Goal: Information Seeking & Learning: Learn about a topic

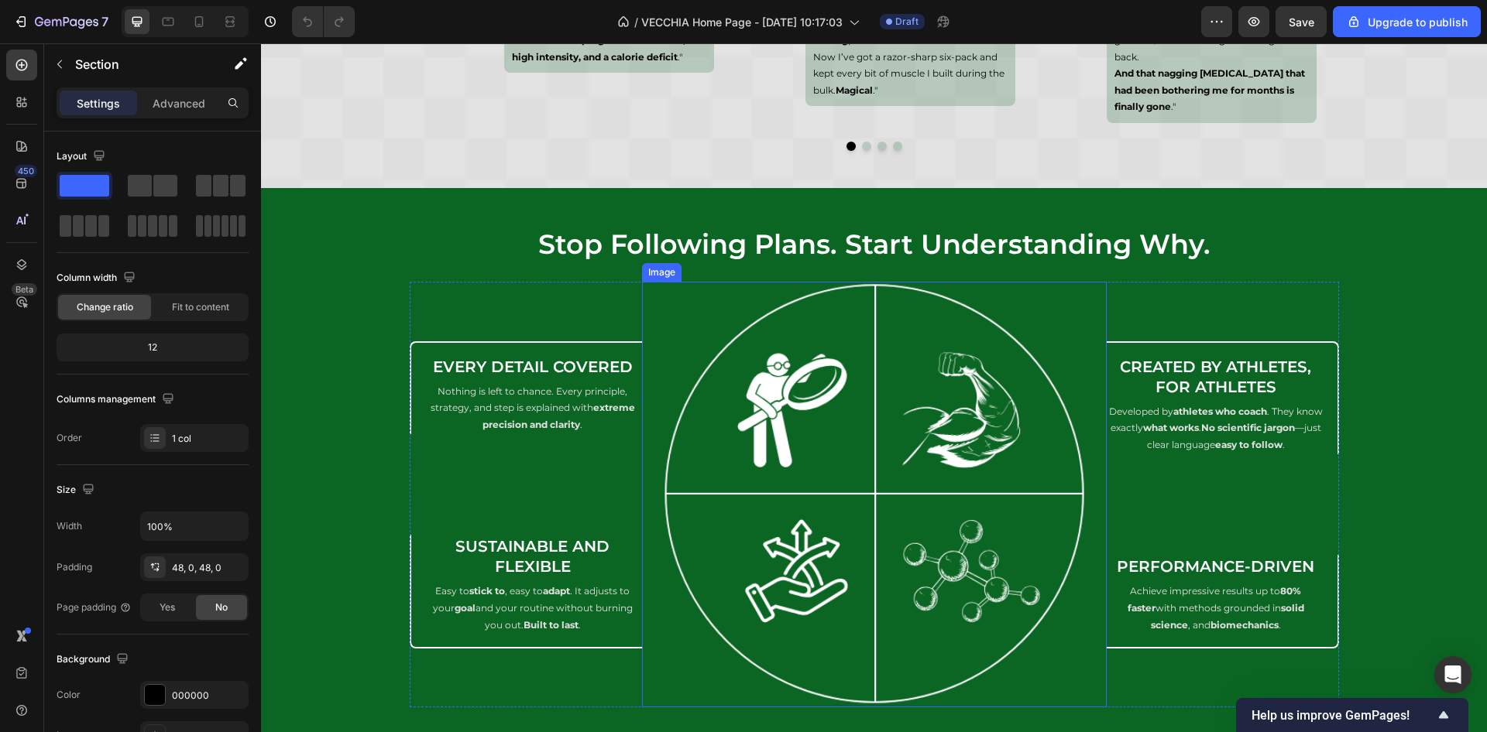
scroll to position [9591, 0]
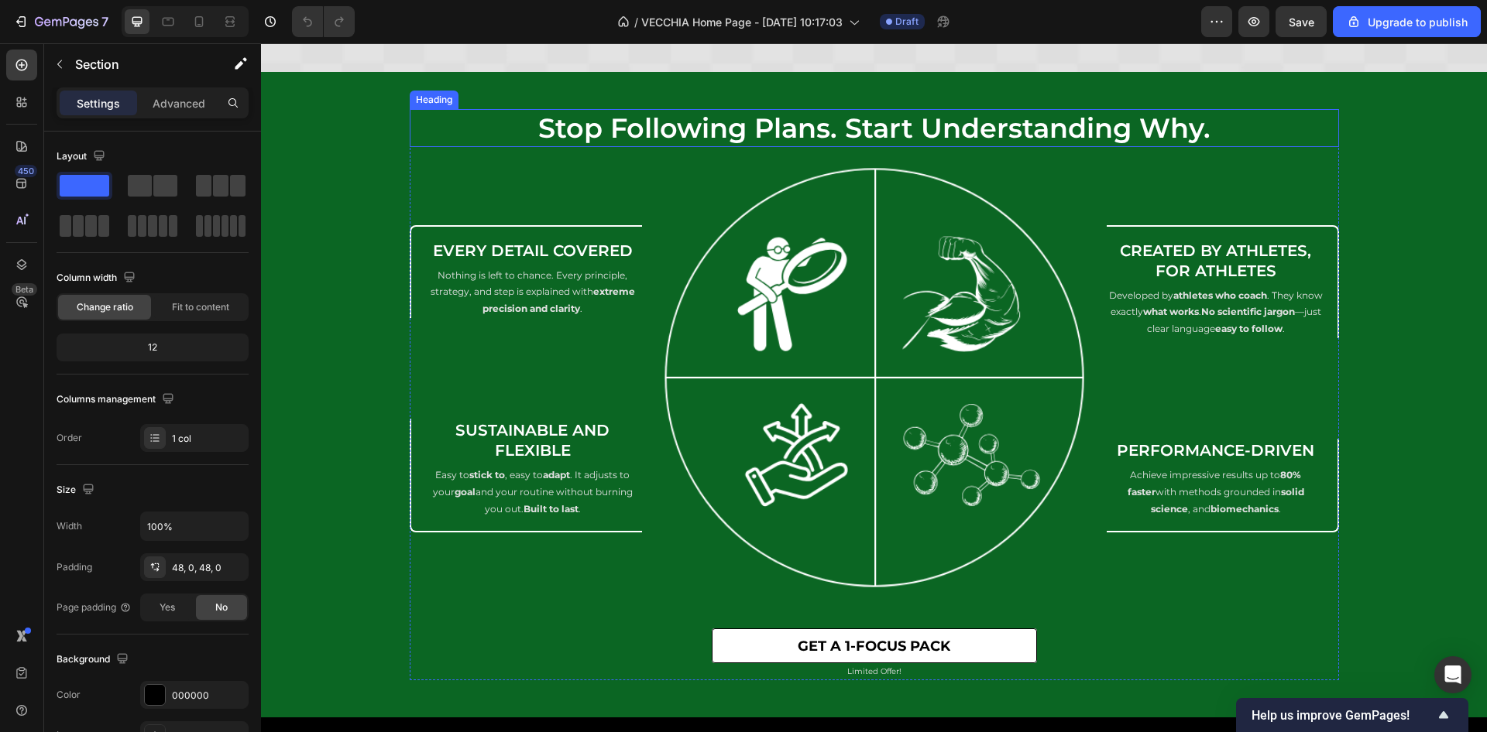
click at [876, 128] on h2 "stop following plans. start understanding why." at bounding box center [874, 128] width 929 height 39
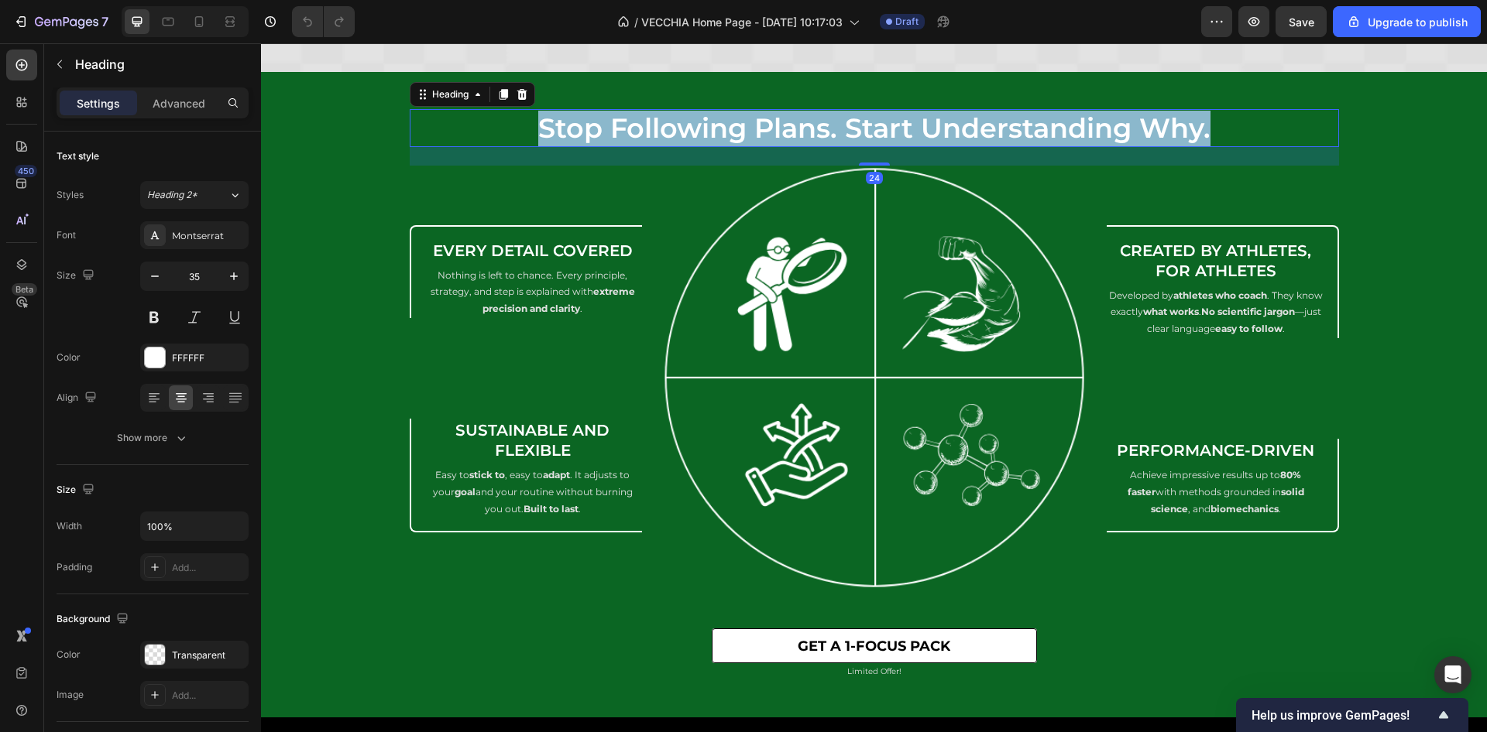
click at [876, 128] on p "stop following plans. start understanding why." at bounding box center [874, 129] width 926 height 36
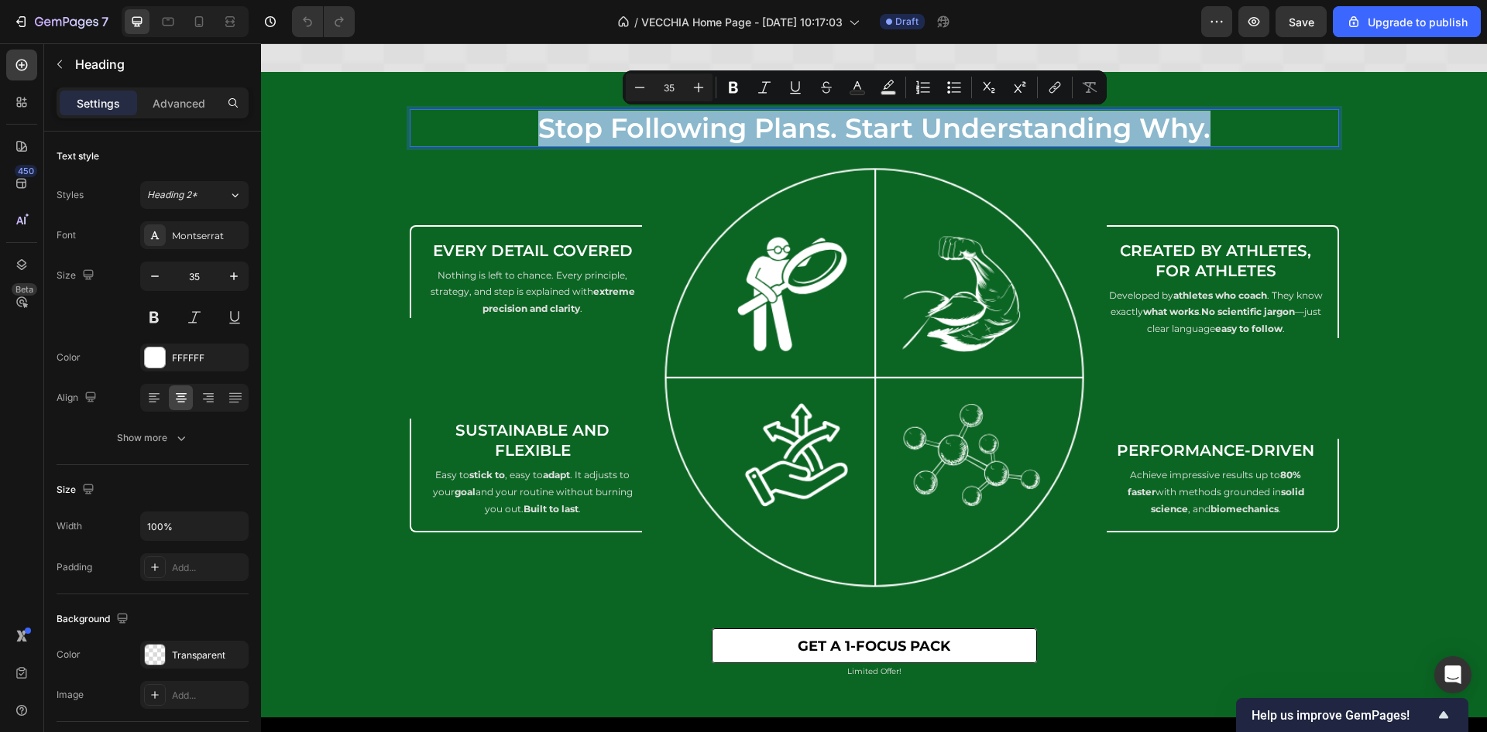
copy p "stop following plans. start understanding why."
click at [537, 252] on h2 "Every Detail Covered" at bounding box center [532, 250] width 203 height 23
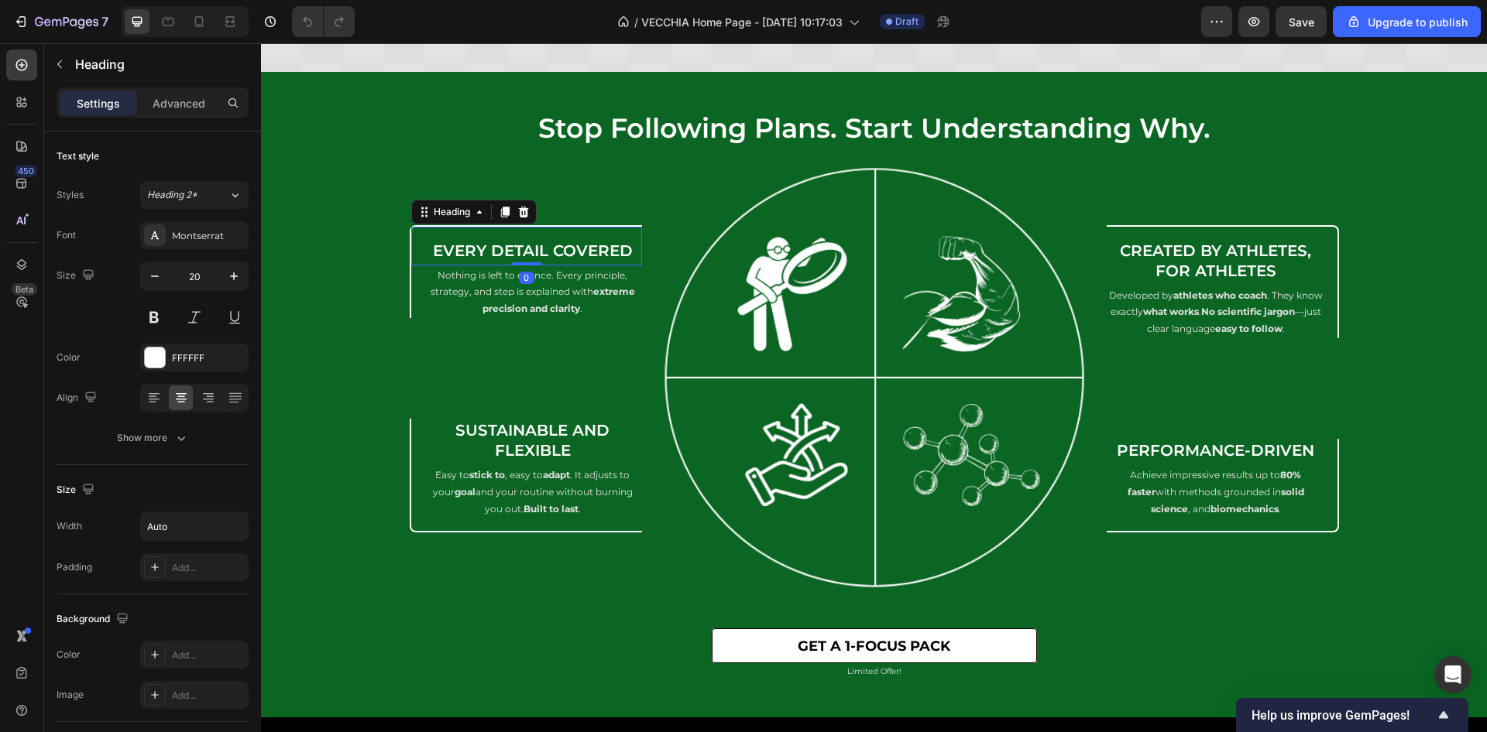
click at [537, 252] on h2 "Every Detail Covered" at bounding box center [532, 250] width 203 height 23
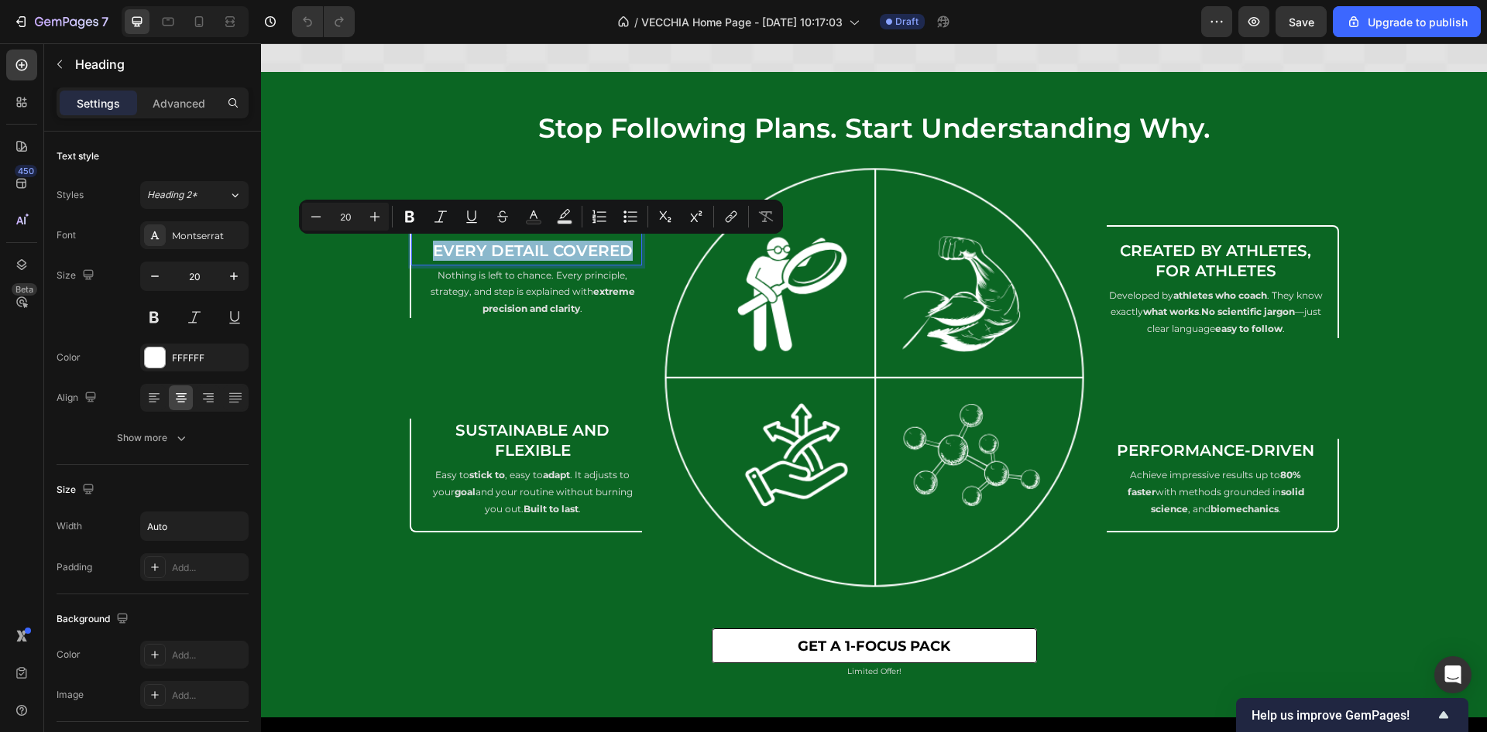
click at [537, 252] on p "Every Detail Covered" at bounding box center [533, 251] width 200 height 20
click at [534, 302] on strong "extreme precision and clarity" at bounding box center [558, 300] width 153 height 29
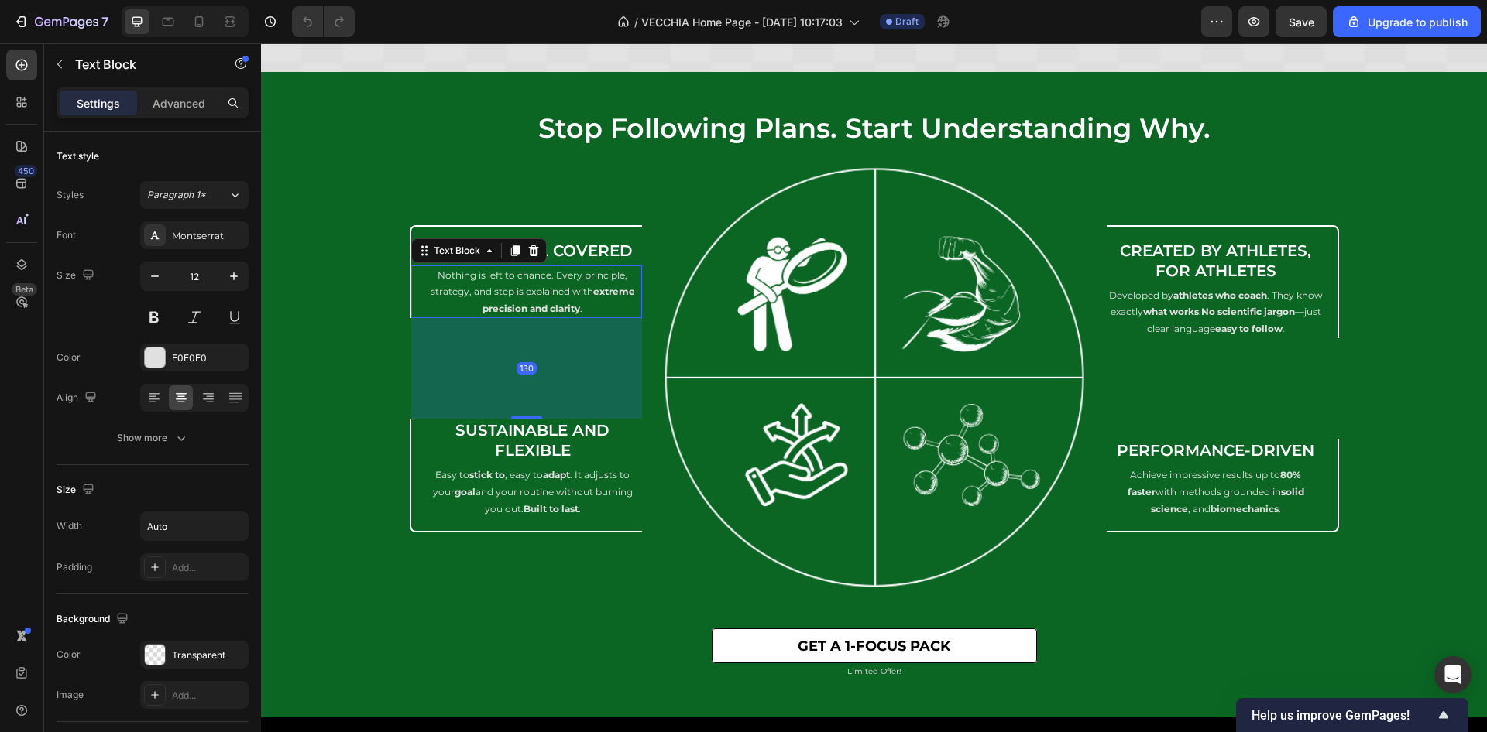
click at [591, 310] on p "Nothing is left to chance. Every principle, strategy, and step is explained wit…" at bounding box center [532, 292] width 215 height 50
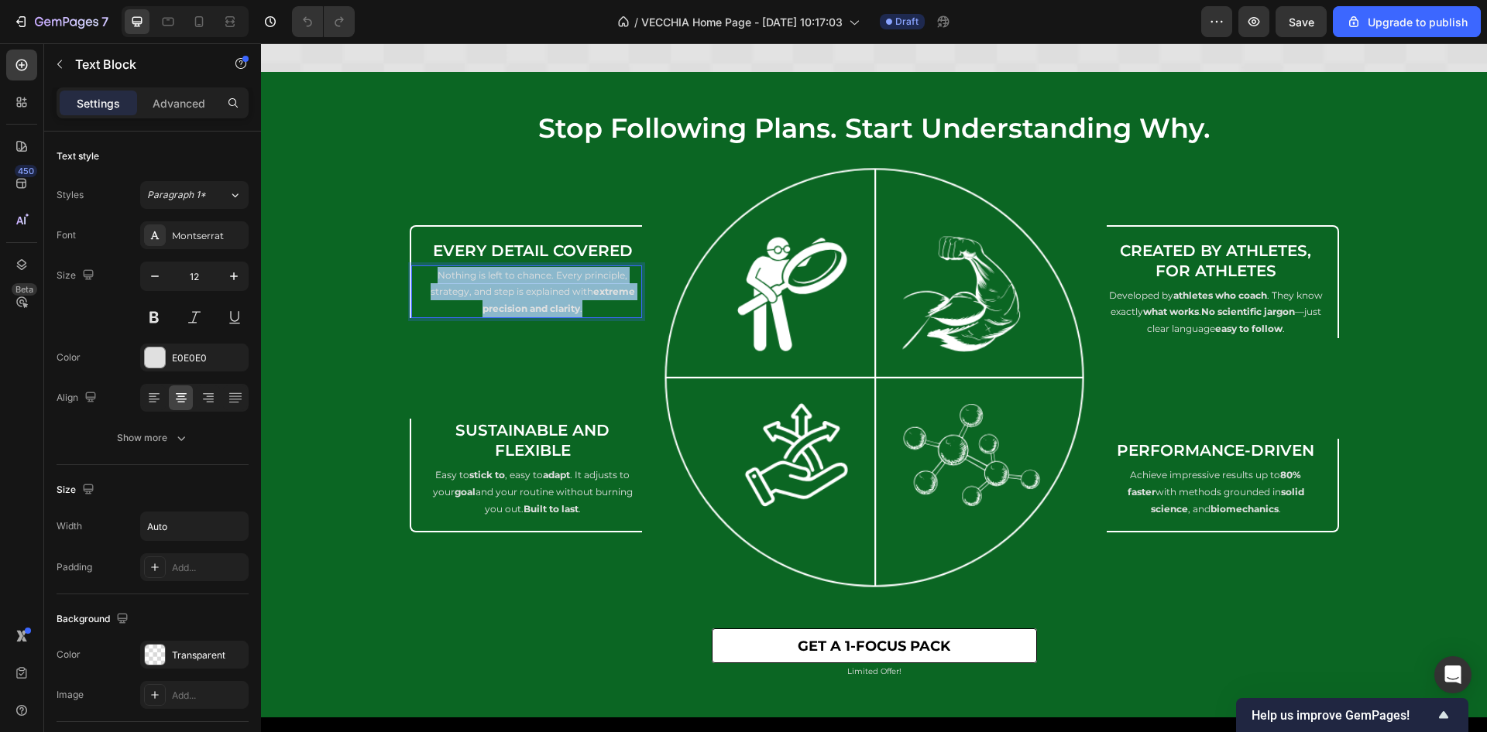
drag, startPoint x: 588, startPoint y: 309, endPoint x: 416, endPoint y: 277, distance: 174.8
click at [425, 277] on p "Nothing is left to chance. Every principle, strategy, and step is explained wit…" at bounding box center [532, 292] width 215 height 50
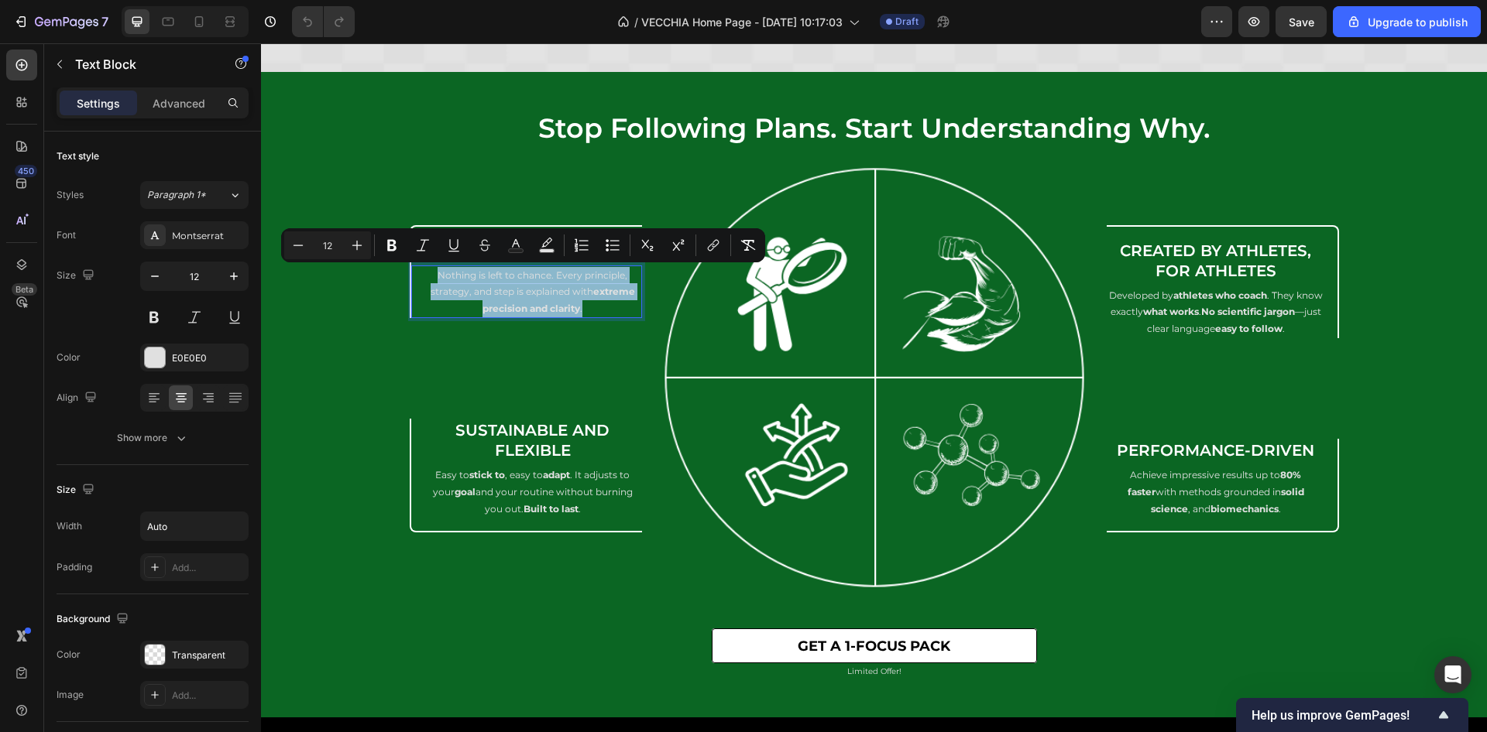
copy p "Nothing is left to chance. Every principle, strategy, and step is explained wit…"
click at [1170, 251] on h2 "Created by Athletes, for Athletes" at bounding box center [1215, 260] width 218 height 43
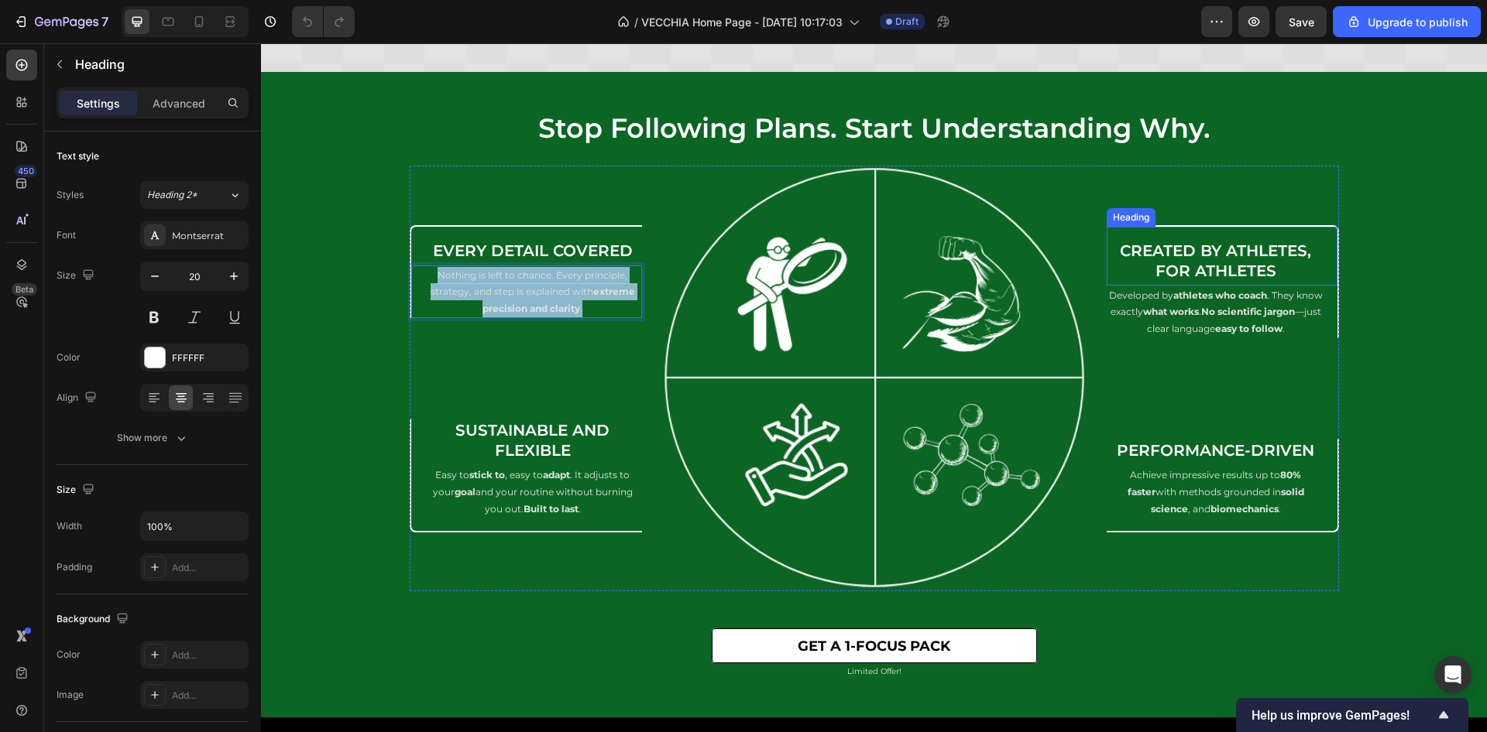
click at [1174, 251] on h2 "Created by Athletes, for Athletes" at bounding box center [1215, 260] width 218 height 43
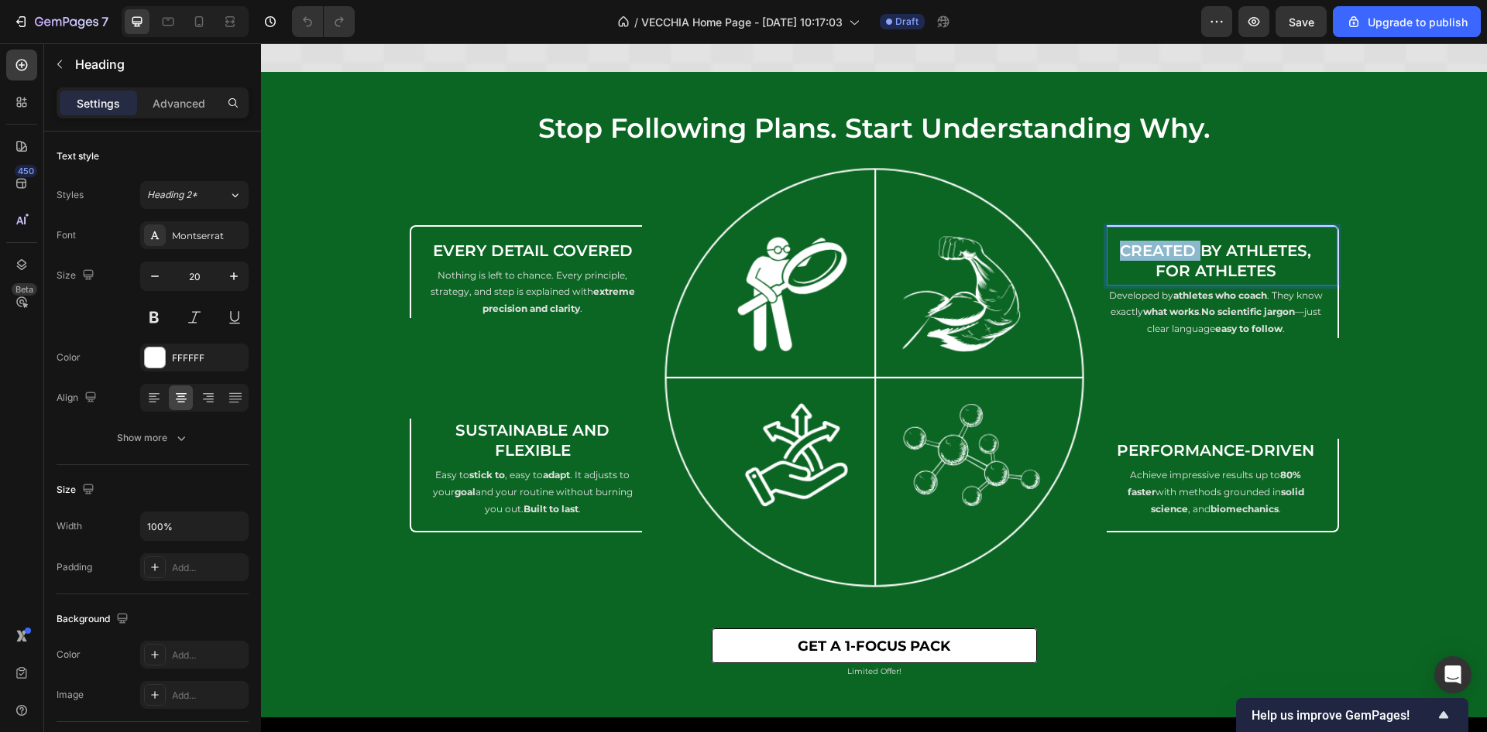
click at [1174, 251] on p "Created by Athletes, for Athletes" at bounding box center [1215, 261] width 215 height 40
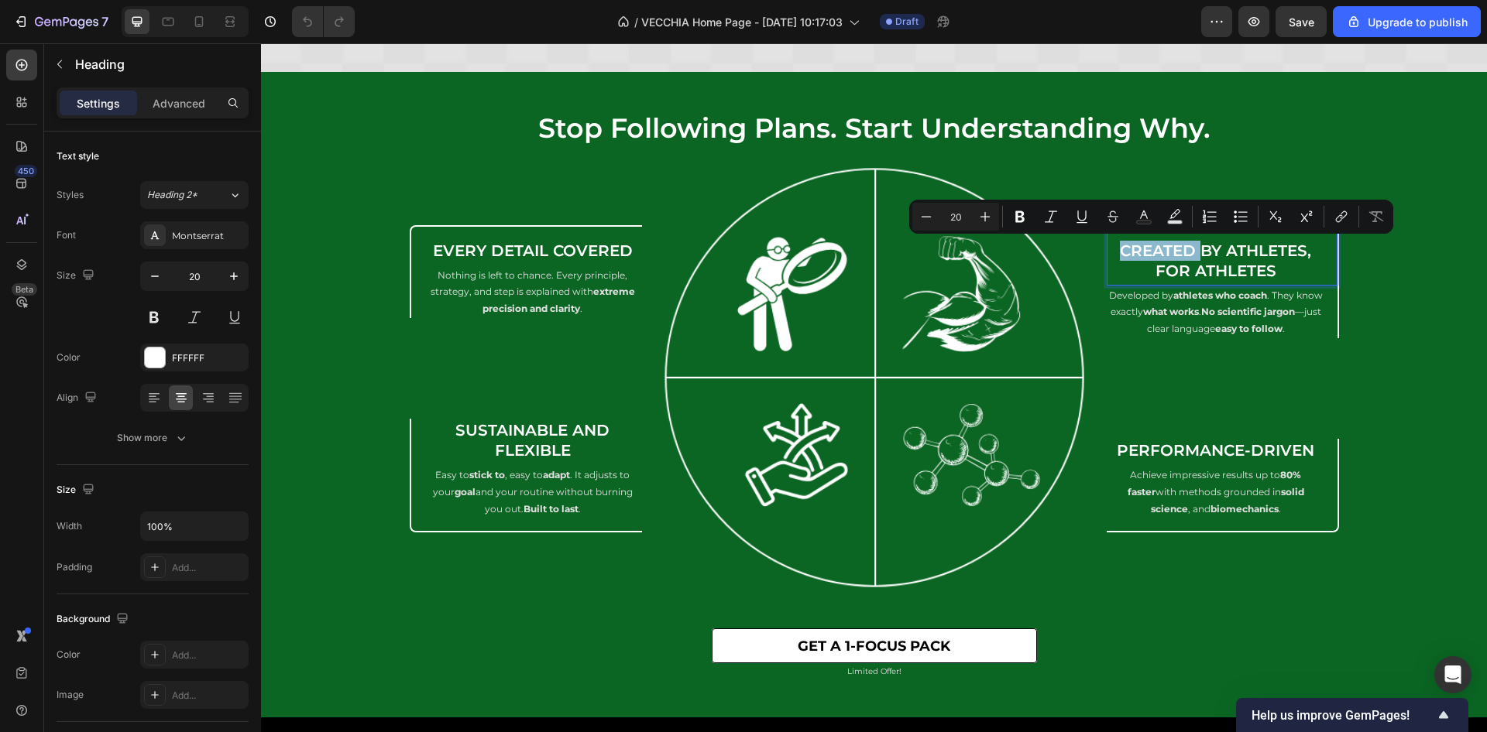
click at [1133, 249] on p "Created by Athletes, for Athletes" at bounding box center [1215, 261] width 215 height 40
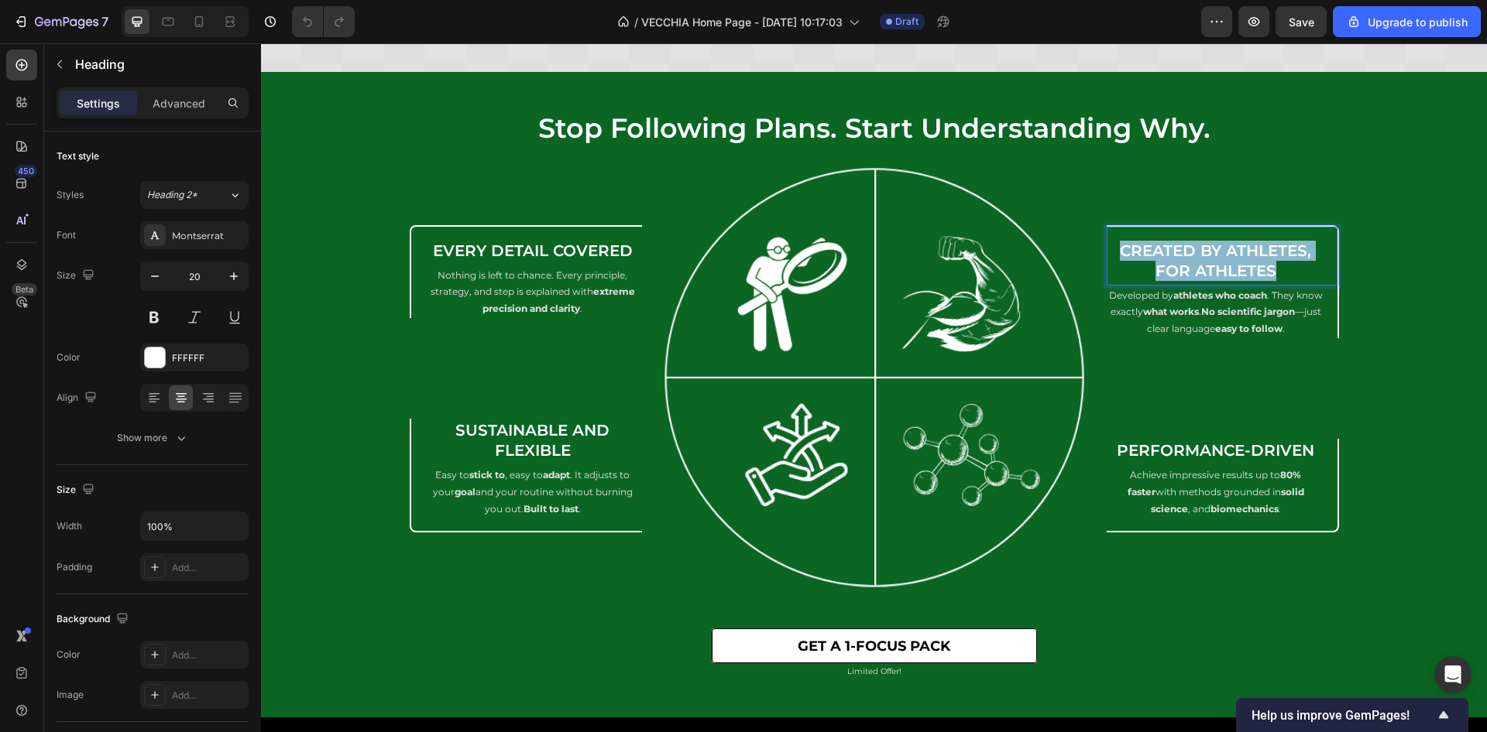
drag, startPoint x: 1114, startPoint y: 245, endPoint x: 1304, endPoint y: 276, distance: 192.3
click at [1304, 276] on p "Created by Athletes, for Athletes" at bounding box center [1215, 261] width 215 height 40
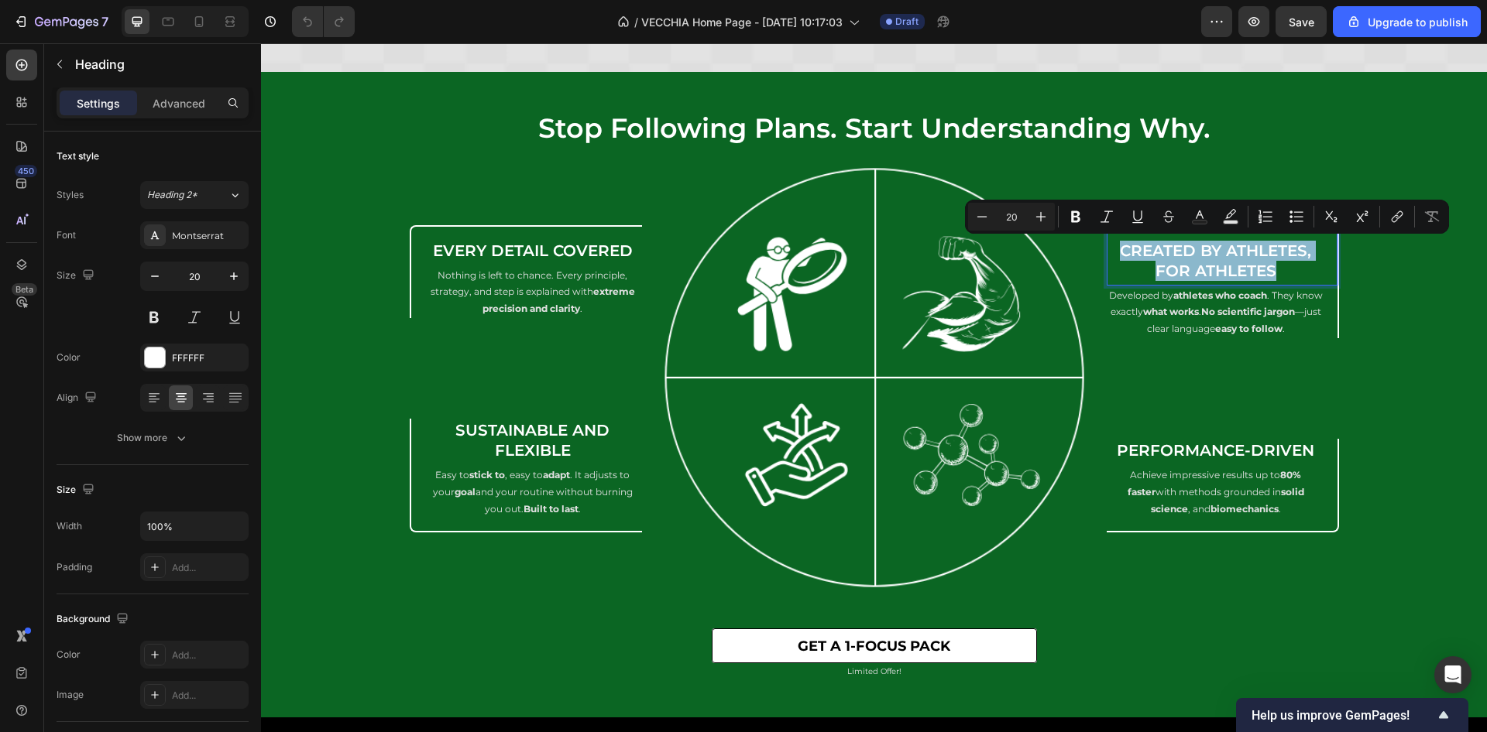
copy p "Created by Athletes, for Athletes"
click at [1182, 300] on p "Developed by athletes who coach . They know exactly what works . No scientific …" at bounding box center [1215, 312] width 215 height 50
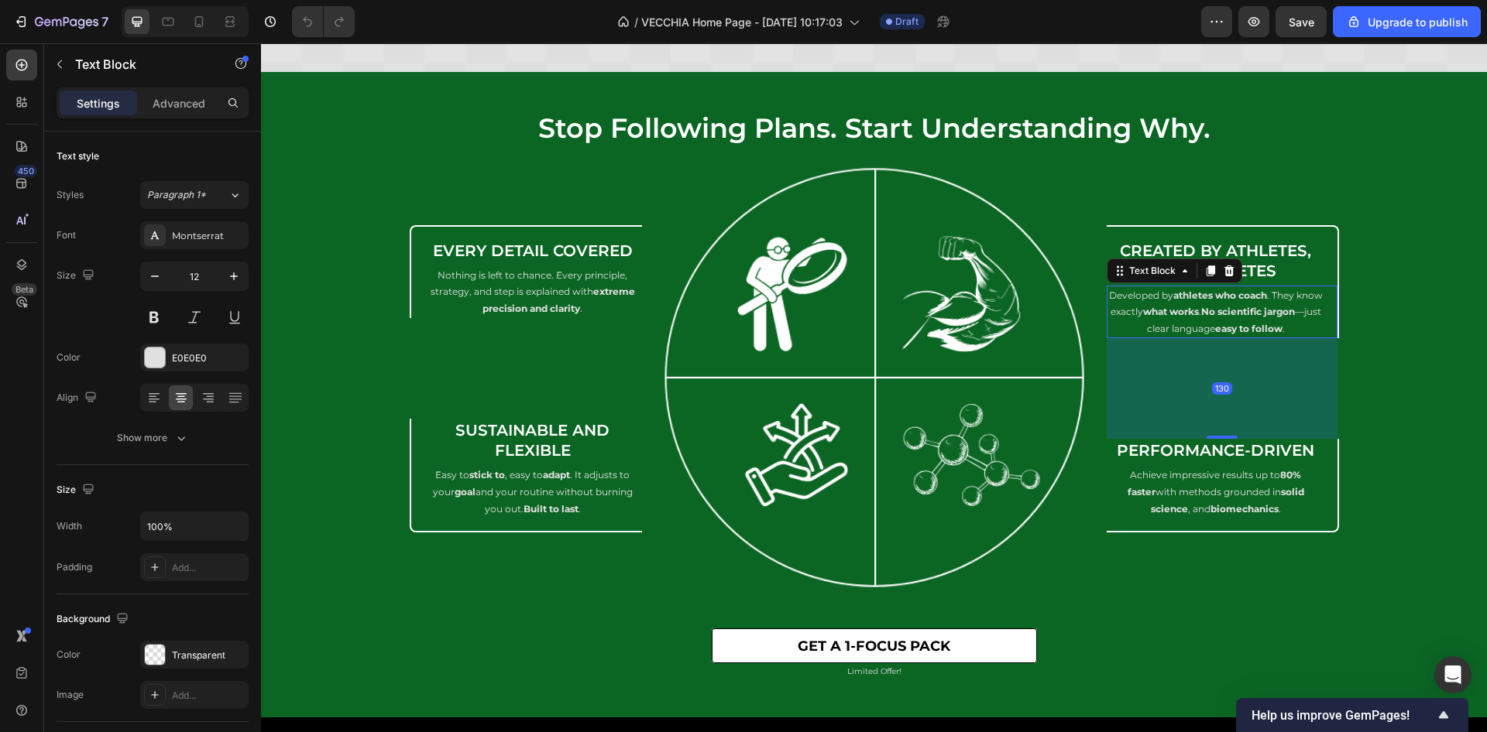
click at [1126, 297] on p "Developed by athletes who coach . They know exactly what works . No scientific …" at bounding box center [1215, 312] width 215 height 50
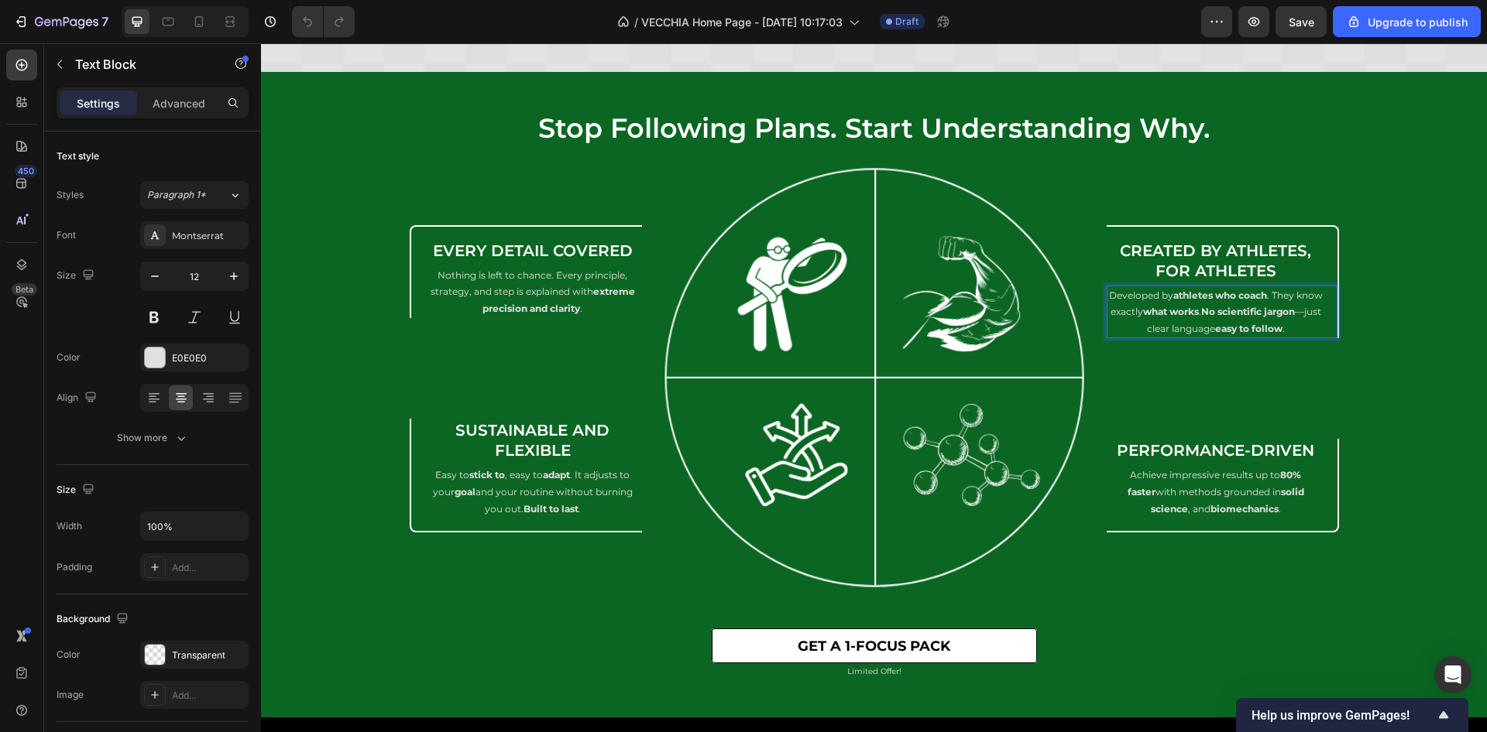
drag, startPoint x: 1116, startPoint y: 293, endPoint x: 1181, endPoint y: 300, distance: 64.6
click at [1181, 300] on p "Developed by athletes who coach . They know exactly what works . No scientific …" at bounding box center [1215, 312] width 215 height 50
click at [1108, 291] on p "Developed by athletes who coach . They know exactly what works . No scientific …" at bounding box center [1215, 312] width 215 height 50
drag, startPoint x: 1109, startPoint y: 293, endPoint x: 1317, endPoint y: 330, distance: 211.4
click at [1317, 330] on div "Developed by athletes who coach . They know exactly what works . No scientific …" at bounding box center [1222, 312] width 232 height 53
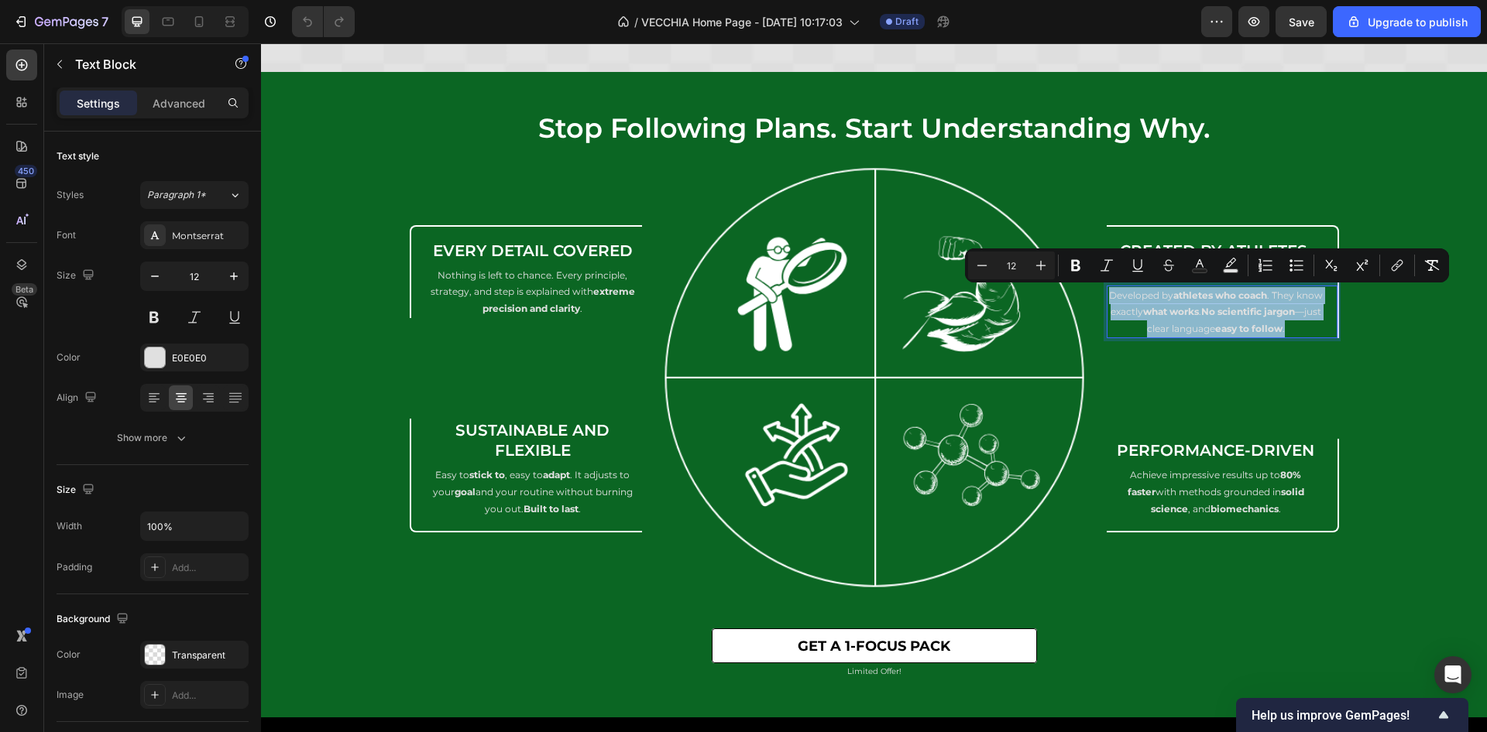
copy p "Developed by athletes who coach . They know exactly what works . No scientific …"
click at [520, 451] on h2 "Sustainable and Flexible" at bounding box center [533, 440] width 218 height 43
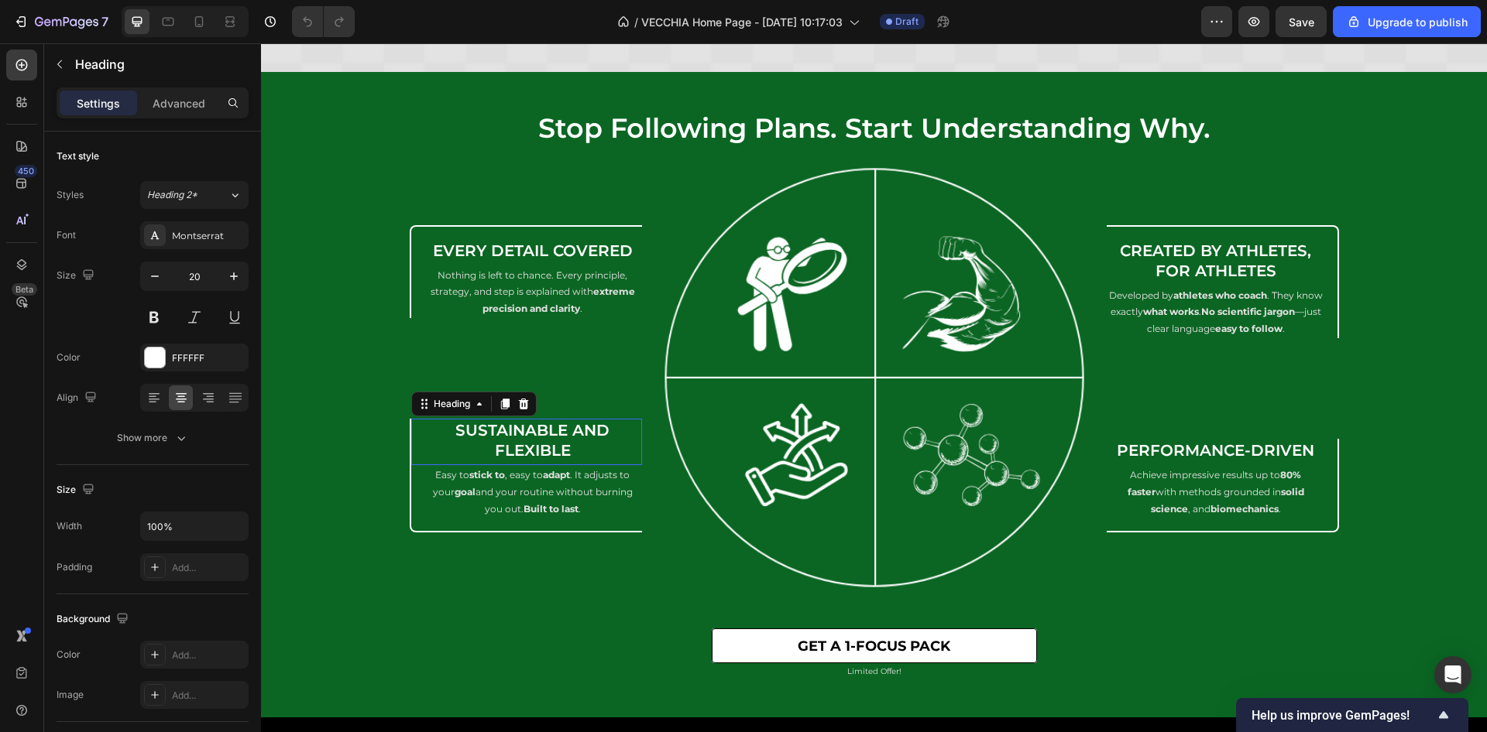
click at [520, 451] on h2 "Sustainable and Flexible" at bounding box center [533, 440] width 218 height 43
click at [520, 451] on p "Sustainable and Flexible" at bounding box center [532, 440] width 215 height 40
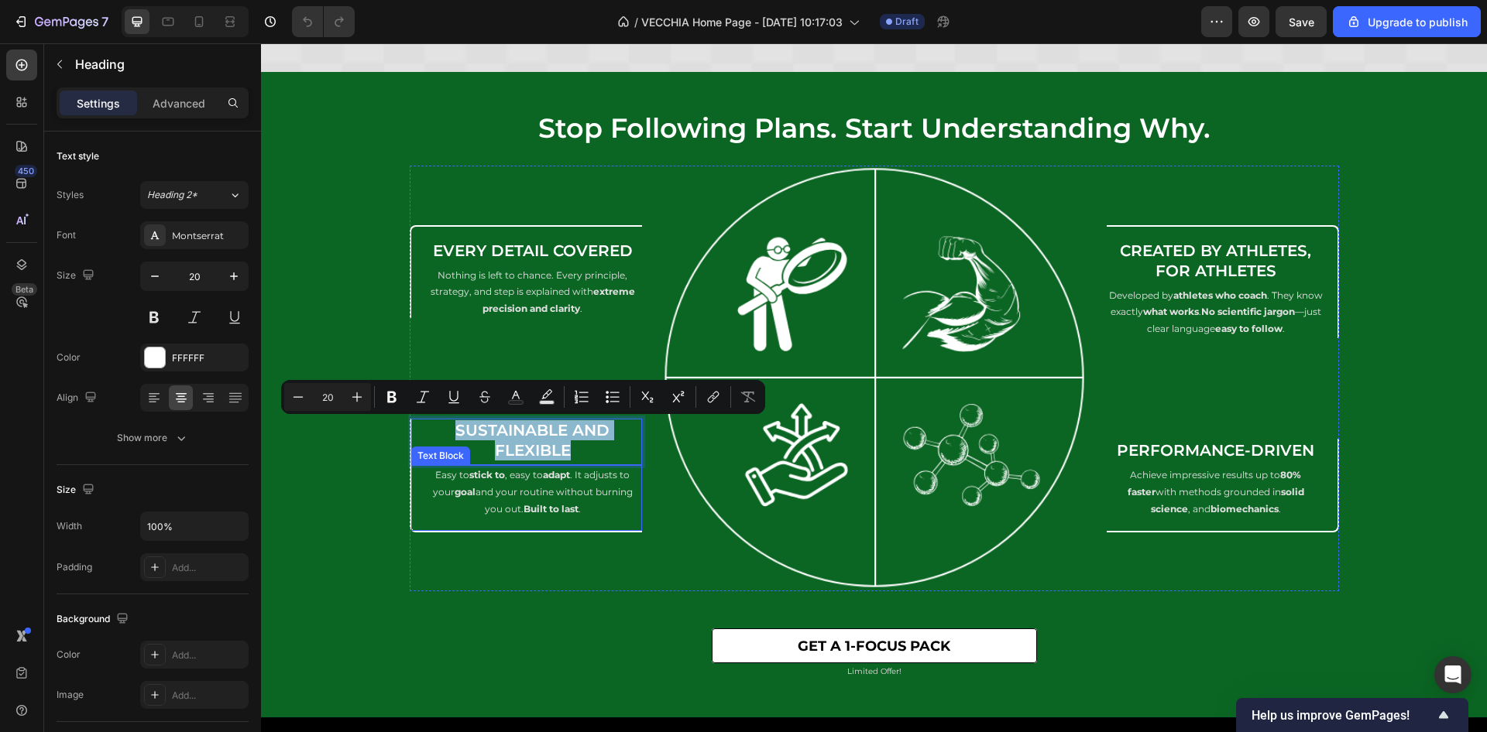
click at [523, 511] on strong "Built to last" at bounding box center [550, 509] width 55 height 12
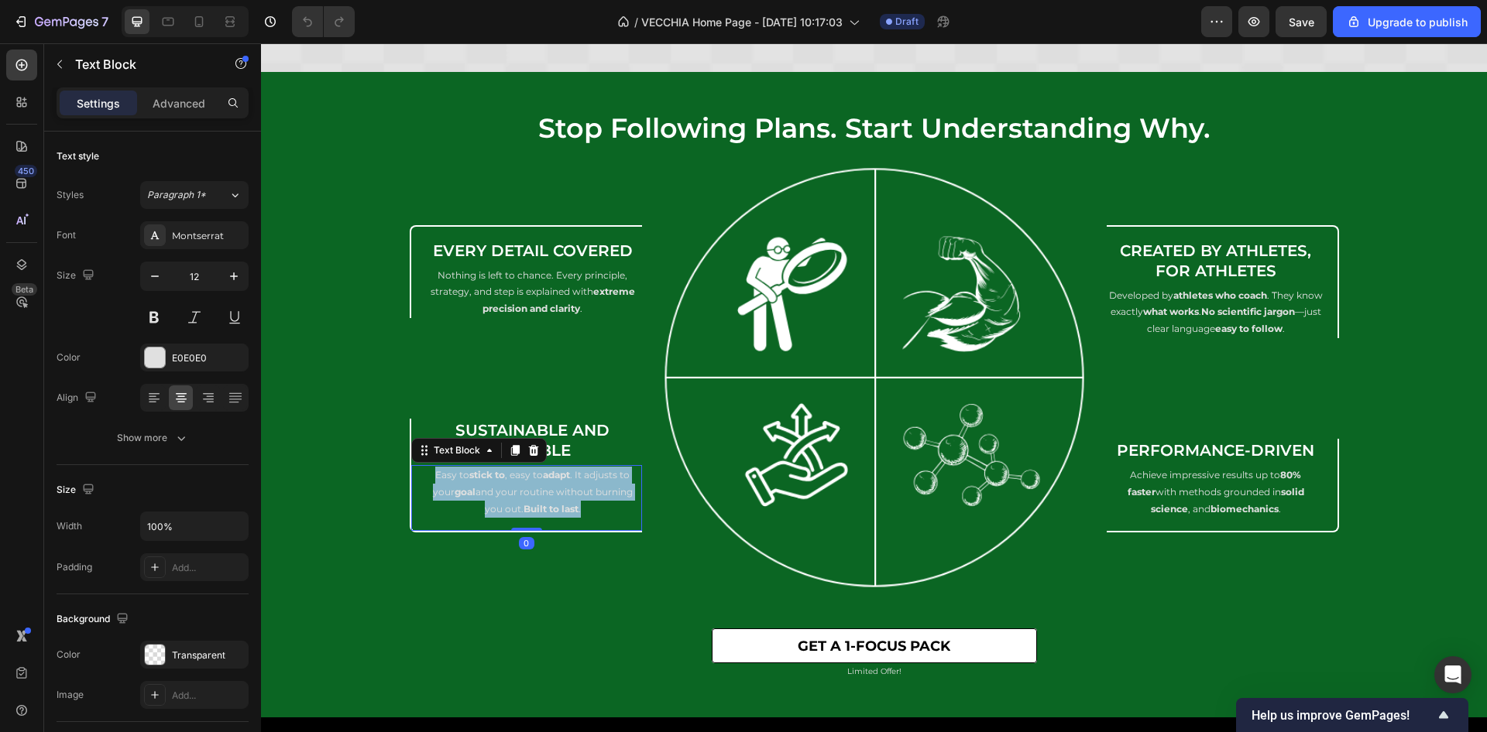
click at [523, 511] on strong "Built to last" at bounding box center [550, 509] width 55 height 12
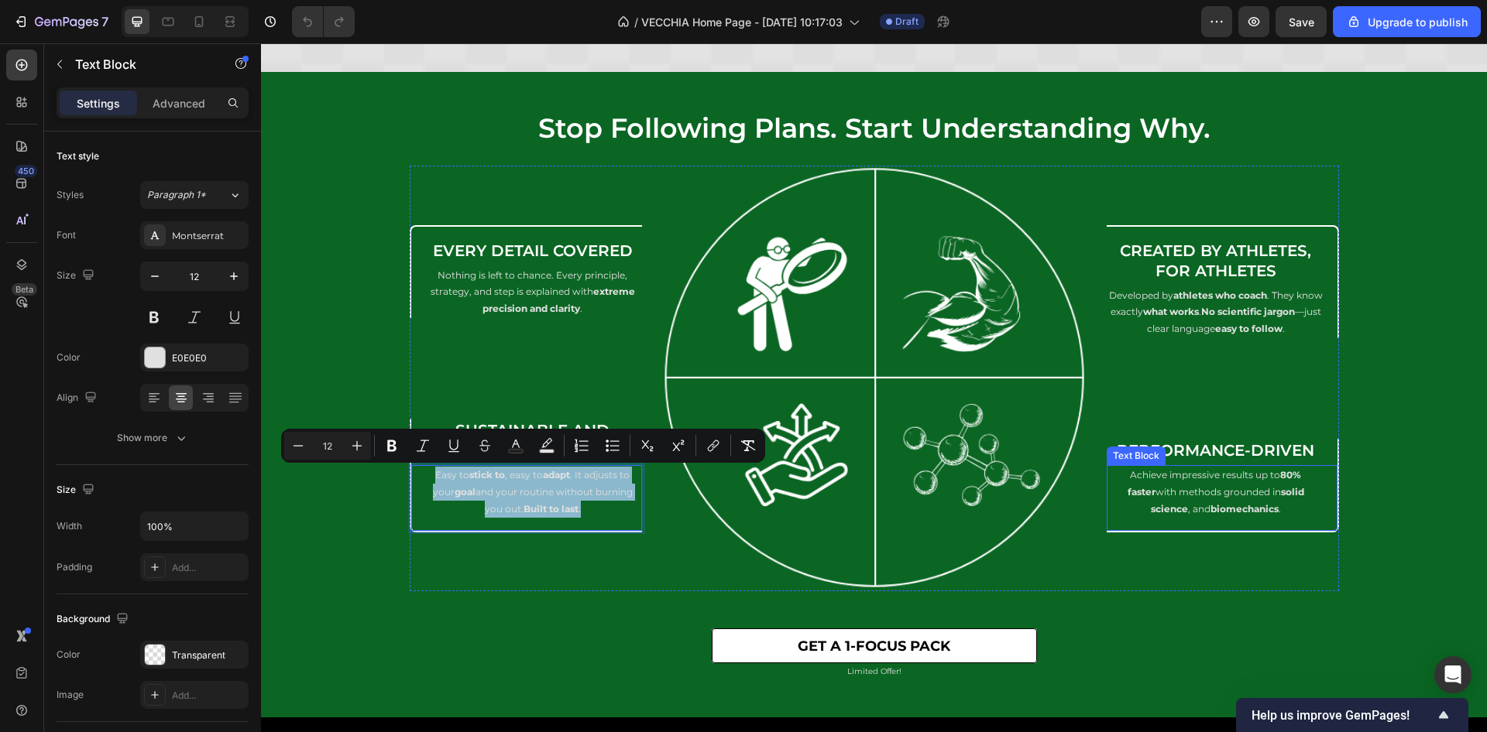
click at [1157, 483] on p "Achieve impressive results up to 80% faster with methods grounded in solid scie…" at bounding box center [1215, 492] width 215 height 50
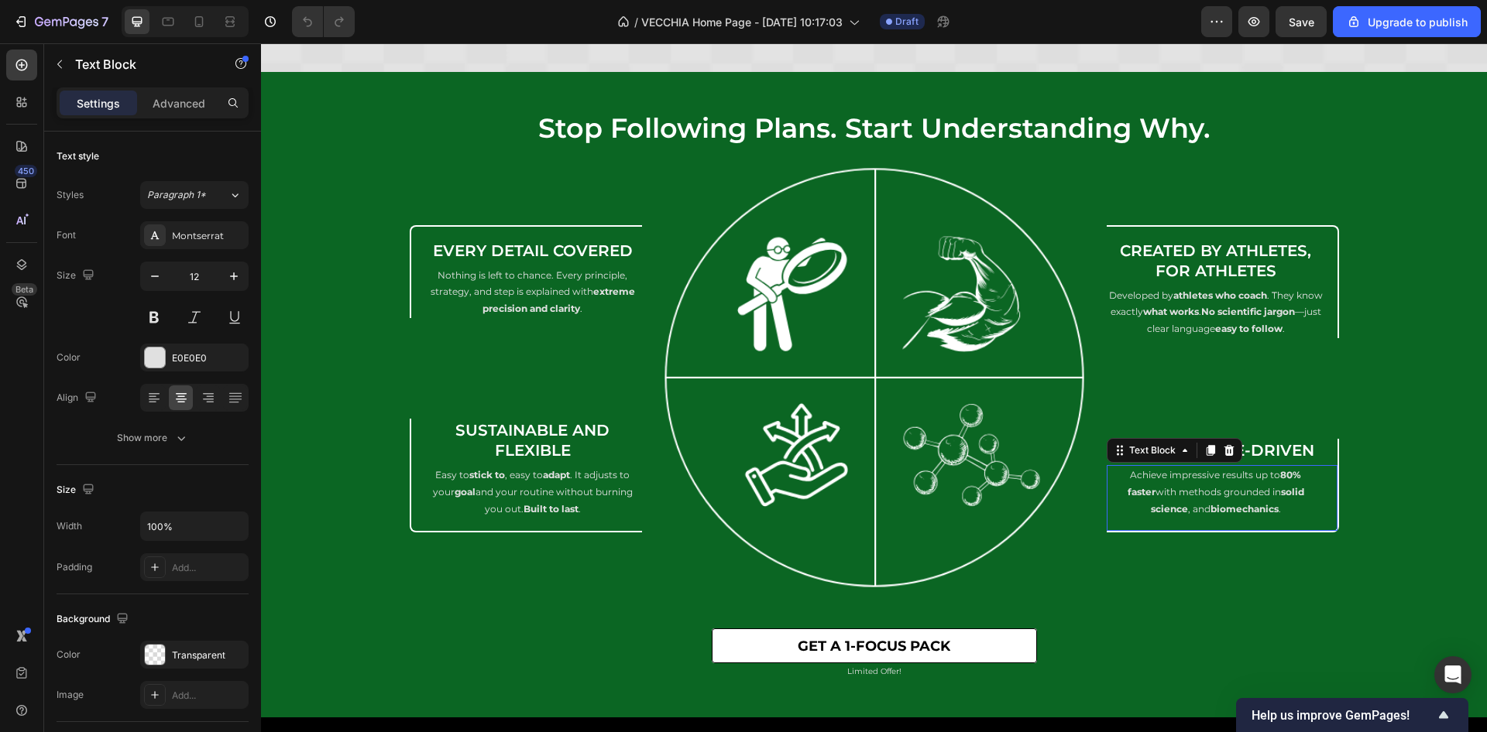
click at [1157, 483] on p "Achieve impressive results up to 80% faster with methods grounded in solid scie…" at bounding box center [1215, 492] width 215 height 50
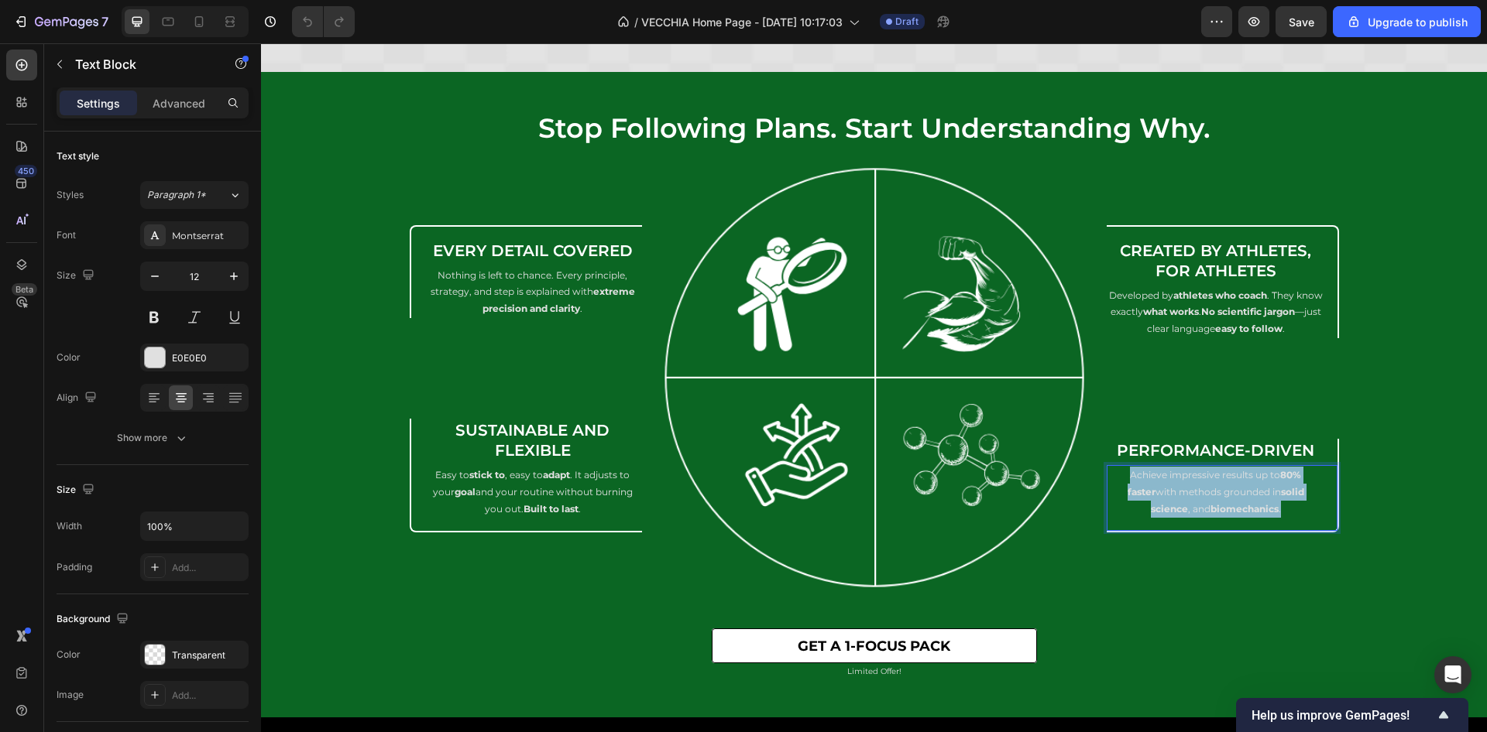
click at [1157, 483] on p "Achieve impressive results up to 80% faster with methods grounded in solid scie…" at bounding box center [1215, 492] width 215 height 50
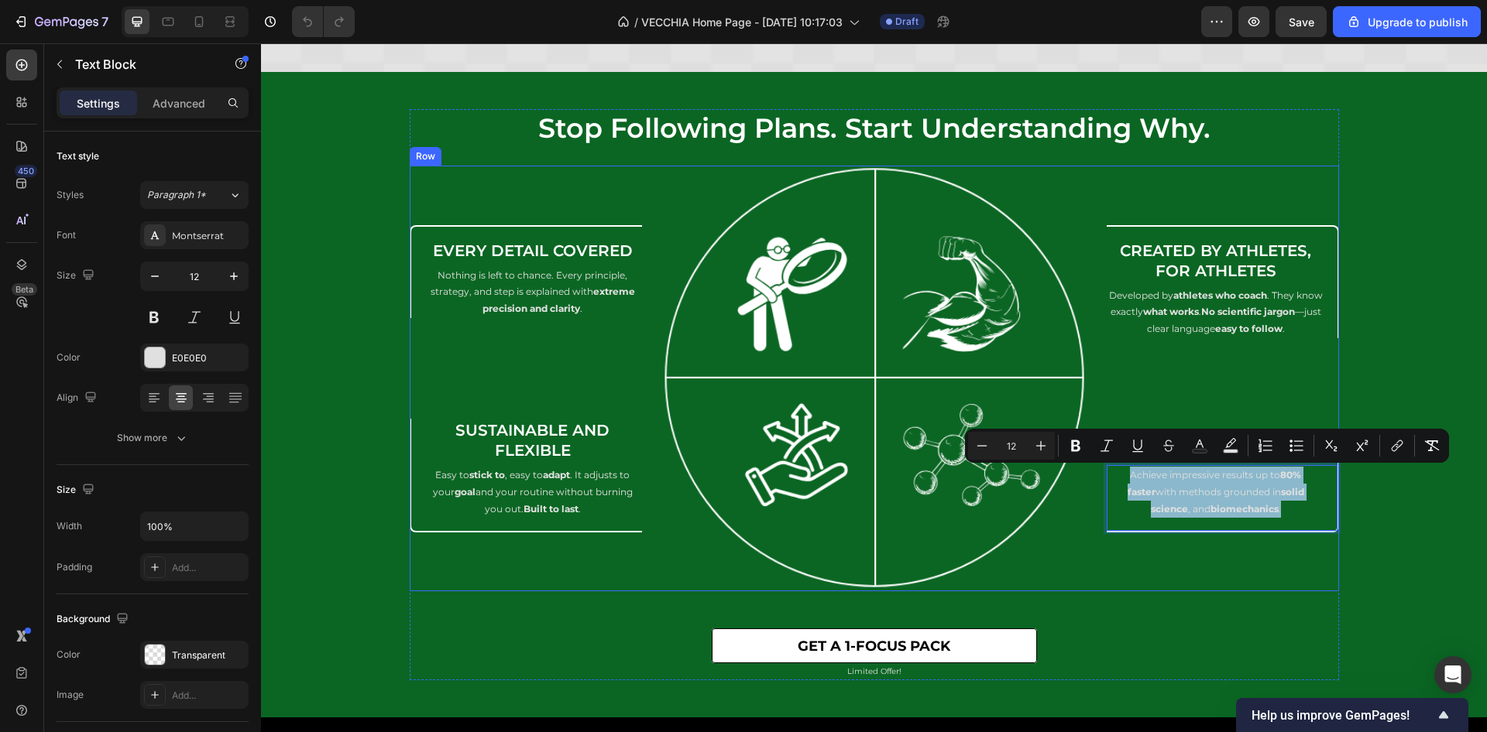
click at [1199, 310] on strong "what works" at bounding box center [1171, 312] width 56 height 12
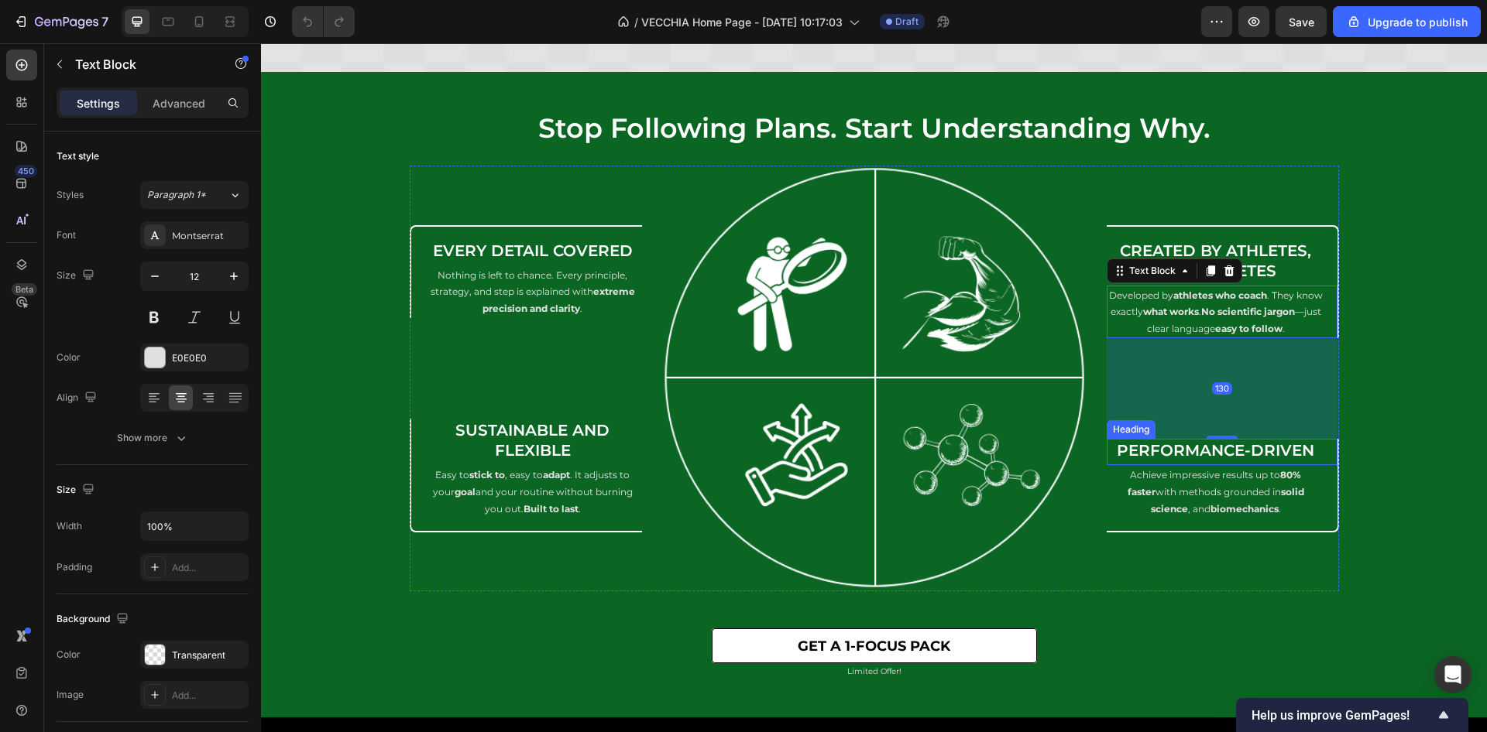
click at [1217, 453] on h2 "Performance-Driven" at bounding box center [1215, 450] width 218 height 23
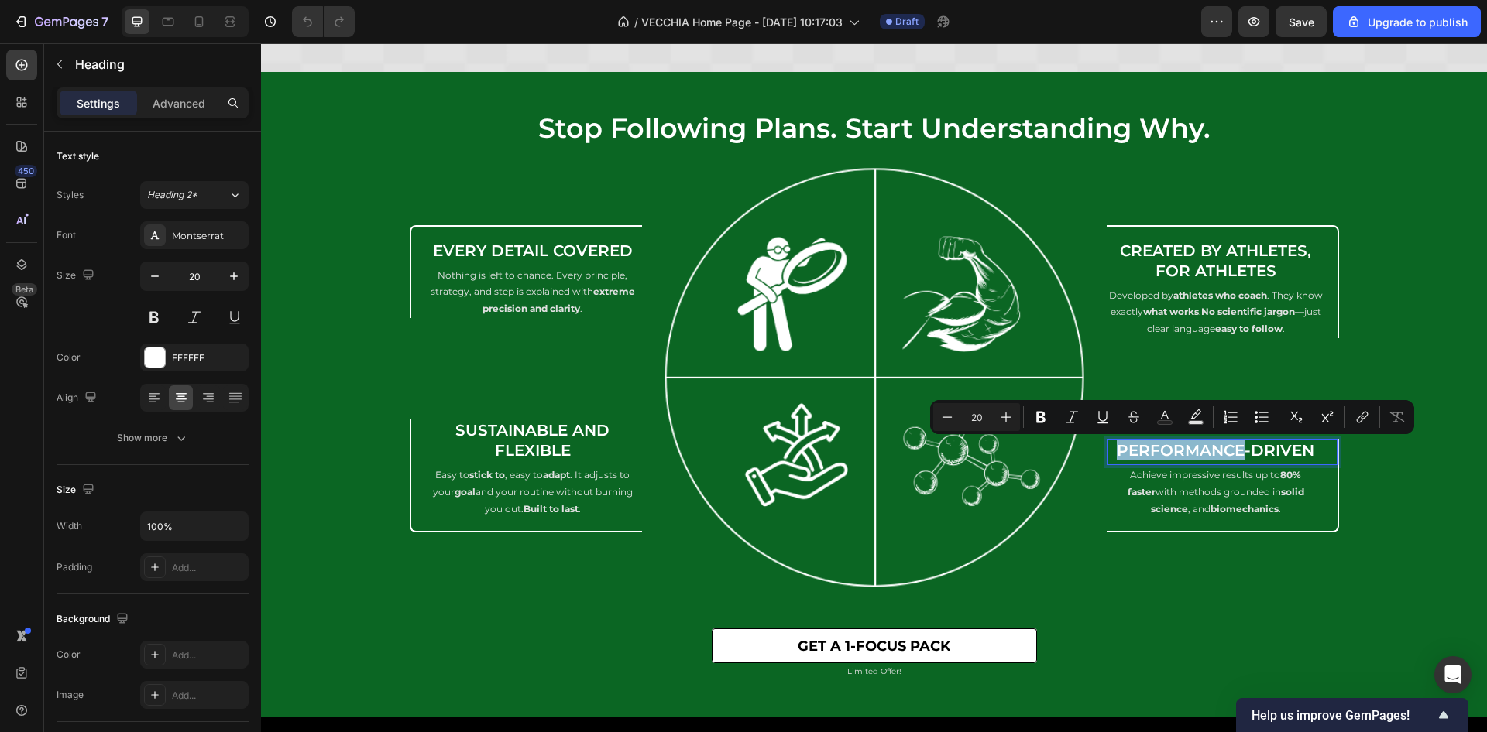
click at [1217, 452] on p "Performance-Driven" at bounding box center [1215, 451] width 215 height 20
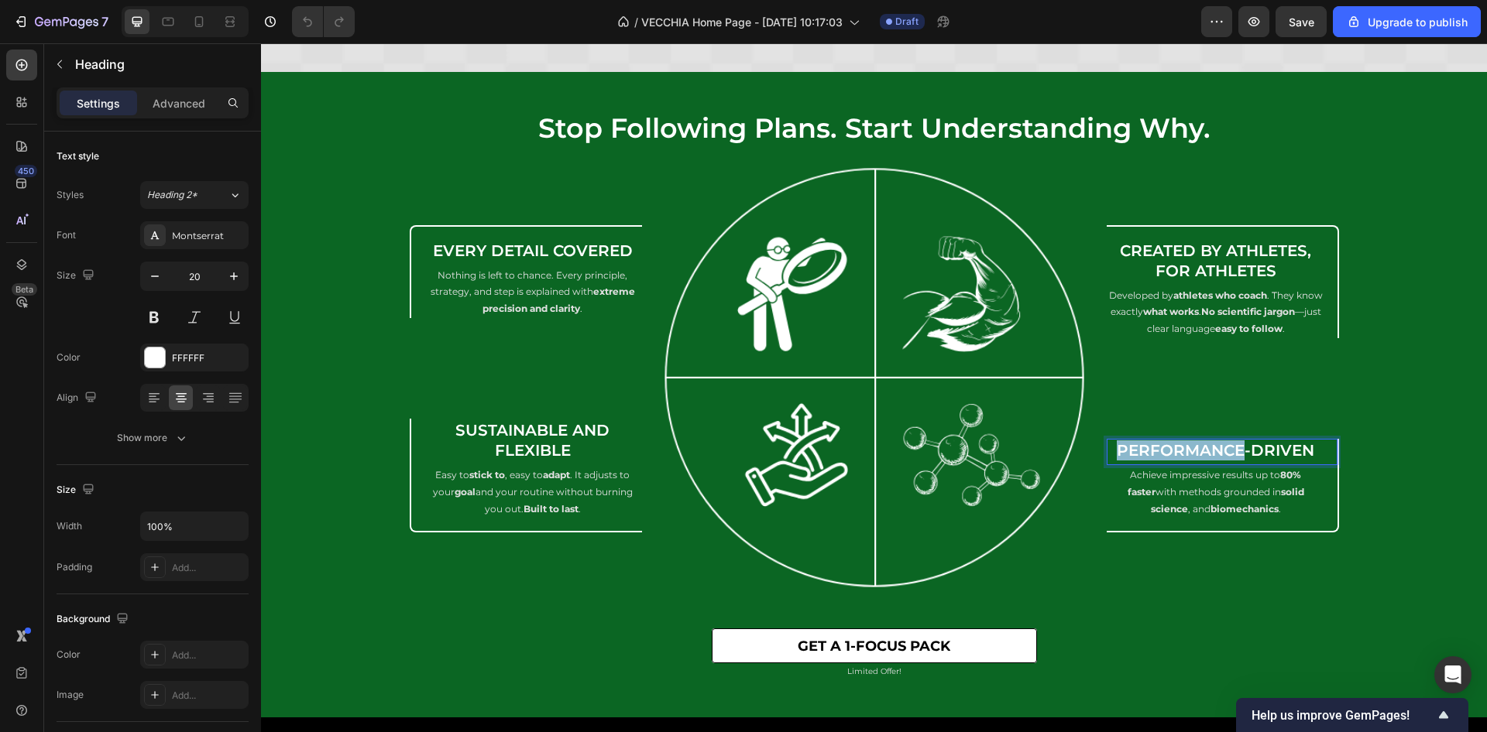
click at [1217, 452] on p "Performance-Driven" at bounding box center [1215, 451] width 215 height 20
click at [1217, 451] on p "Performance-Driven" at bounding box center [1215, 451] width 215 height 20
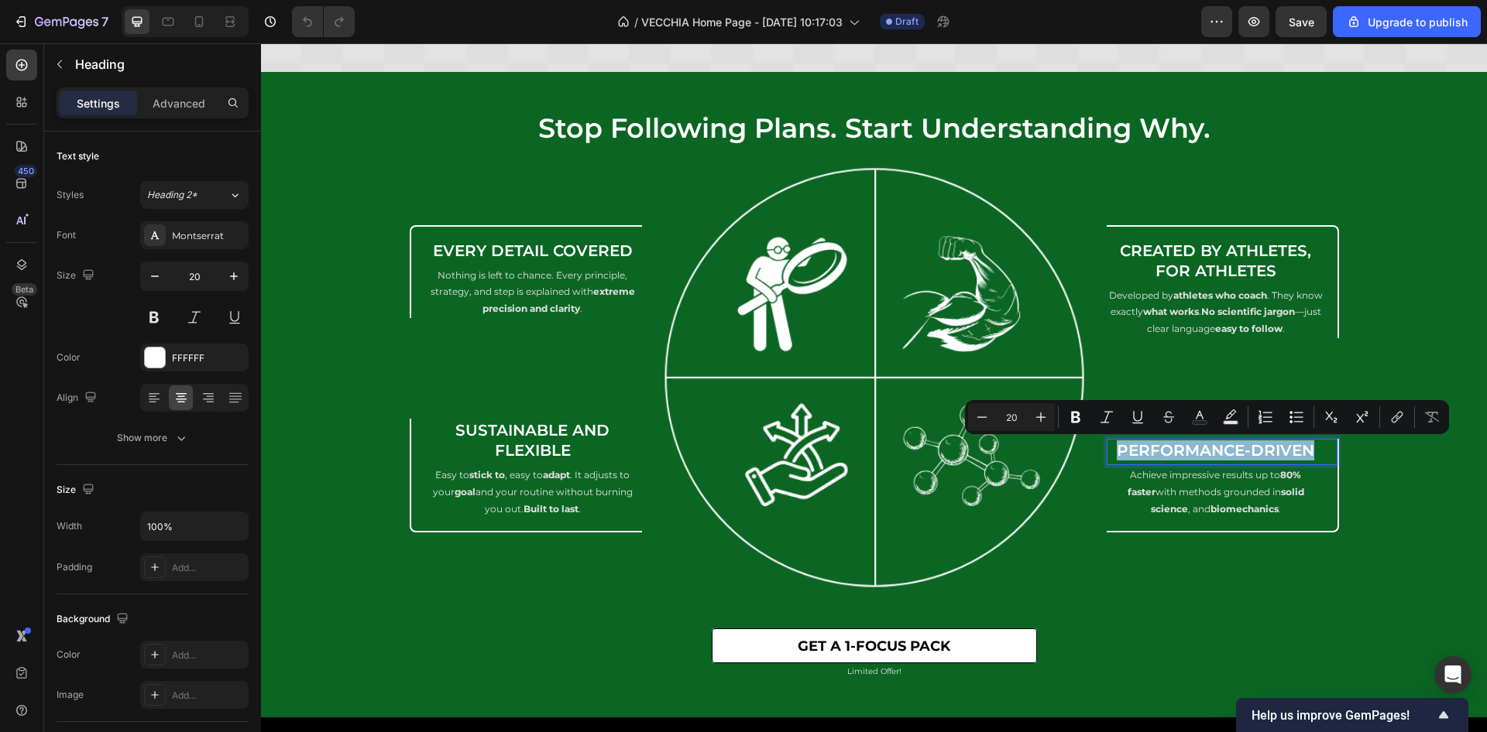
copy p "Performance-Driven"
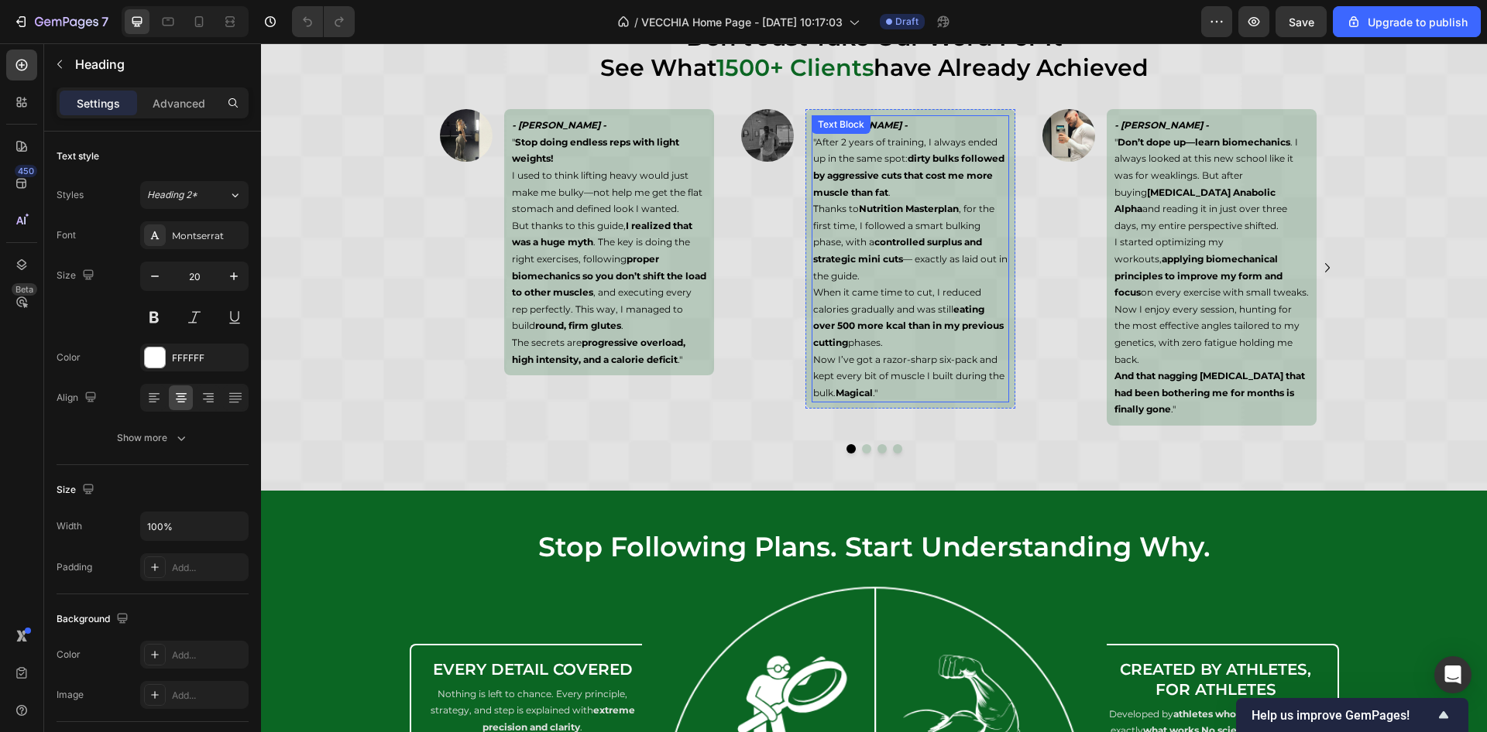
scroll to position [9127, 0]
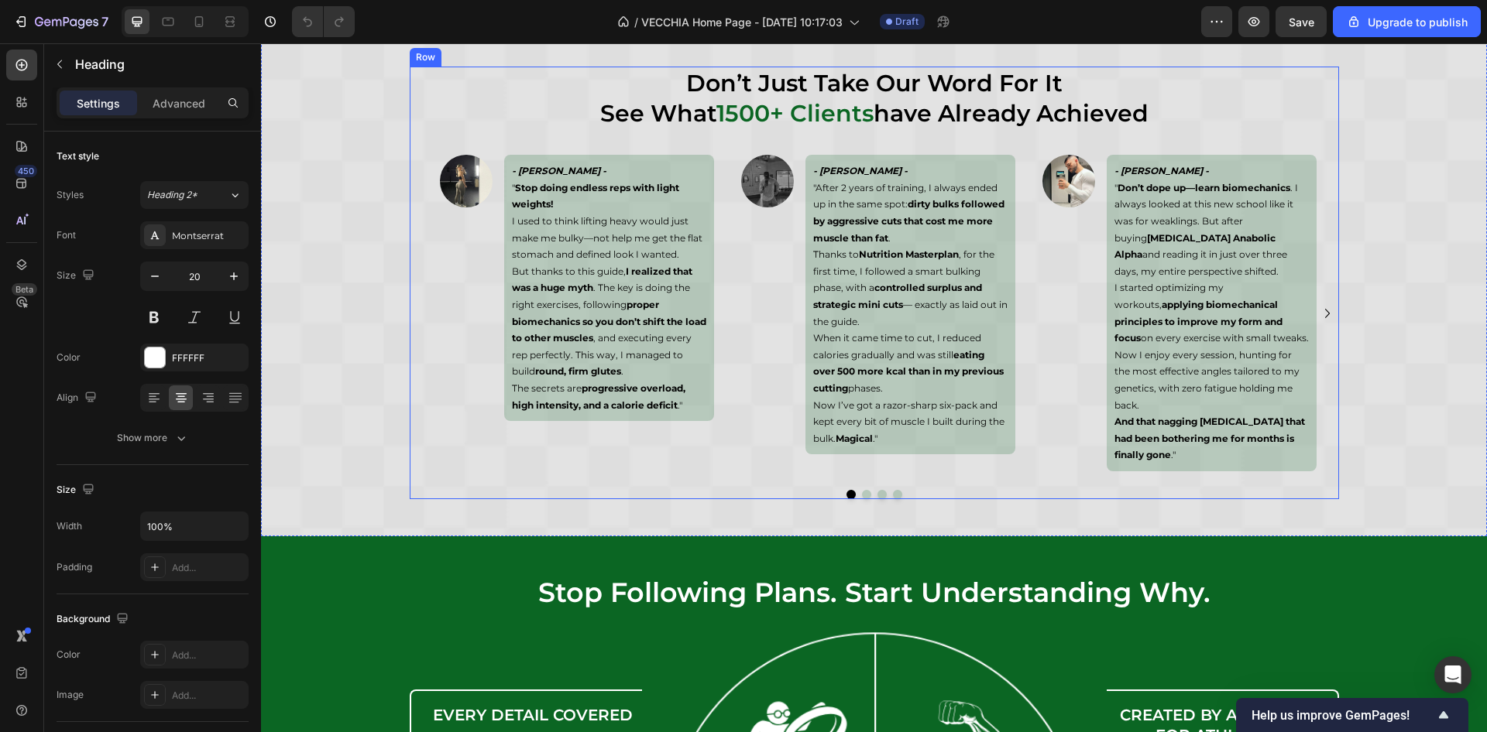
type input "16"
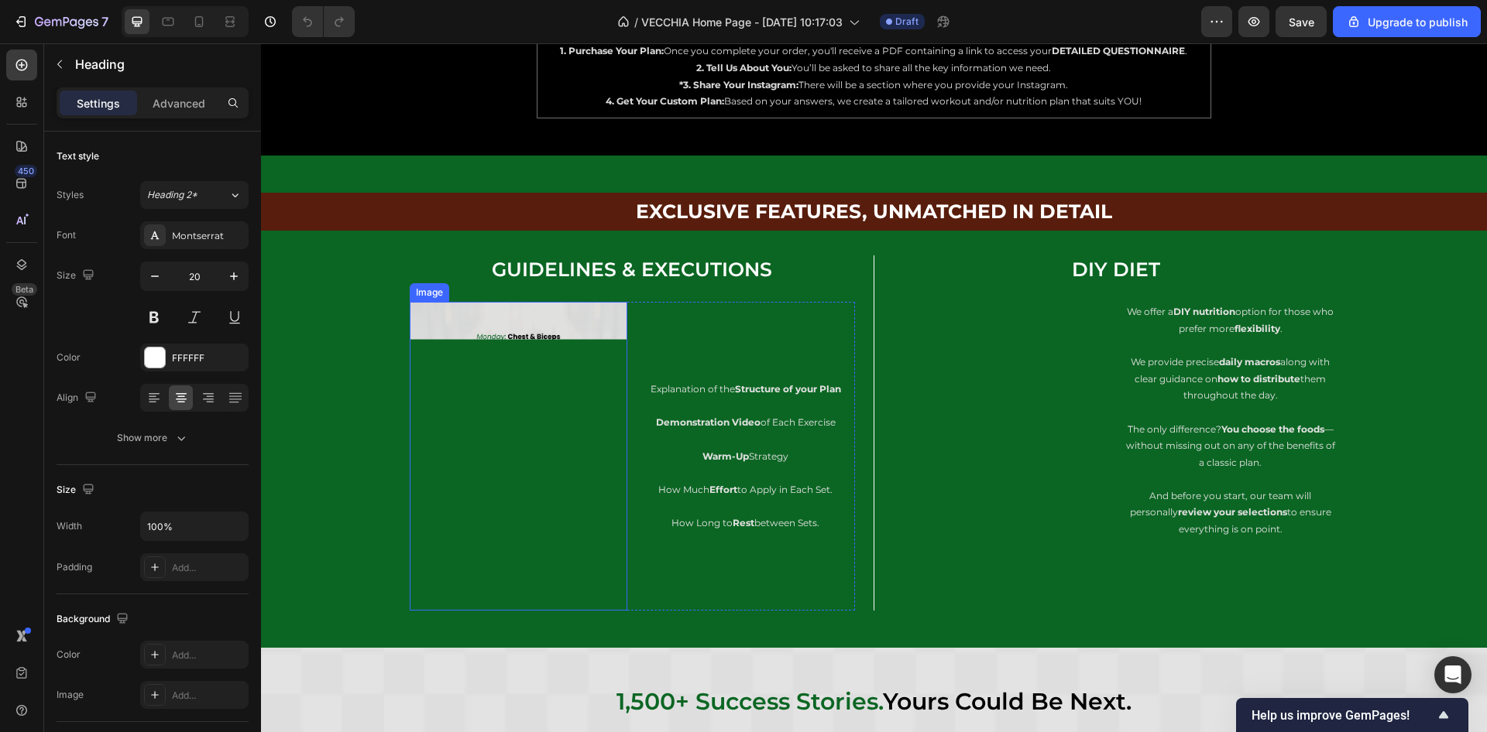
scroll to position [6821, 0]
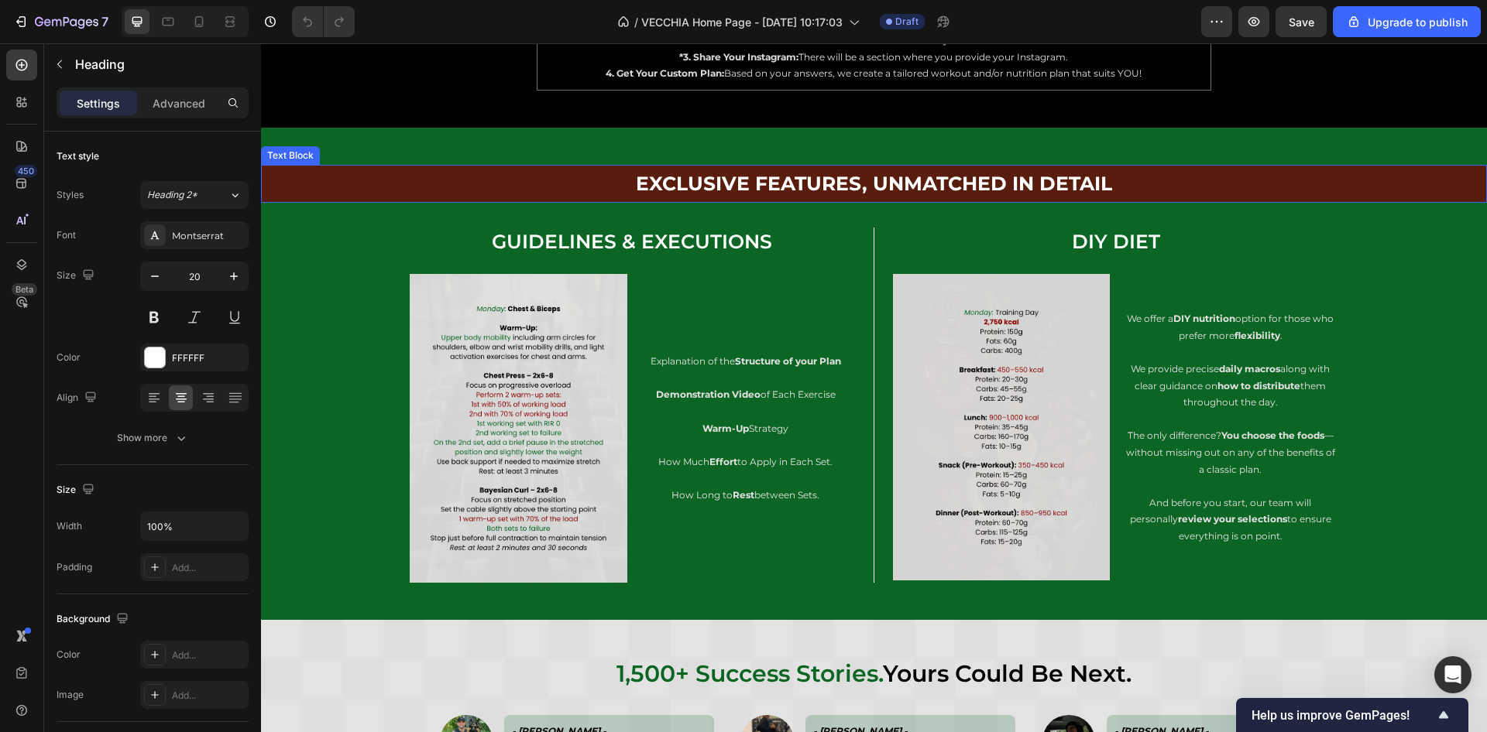
click at [873, 201] on p "Exclusive Features, Unmatched in Detail" at bounding box center [874, 183] width 926 height 35
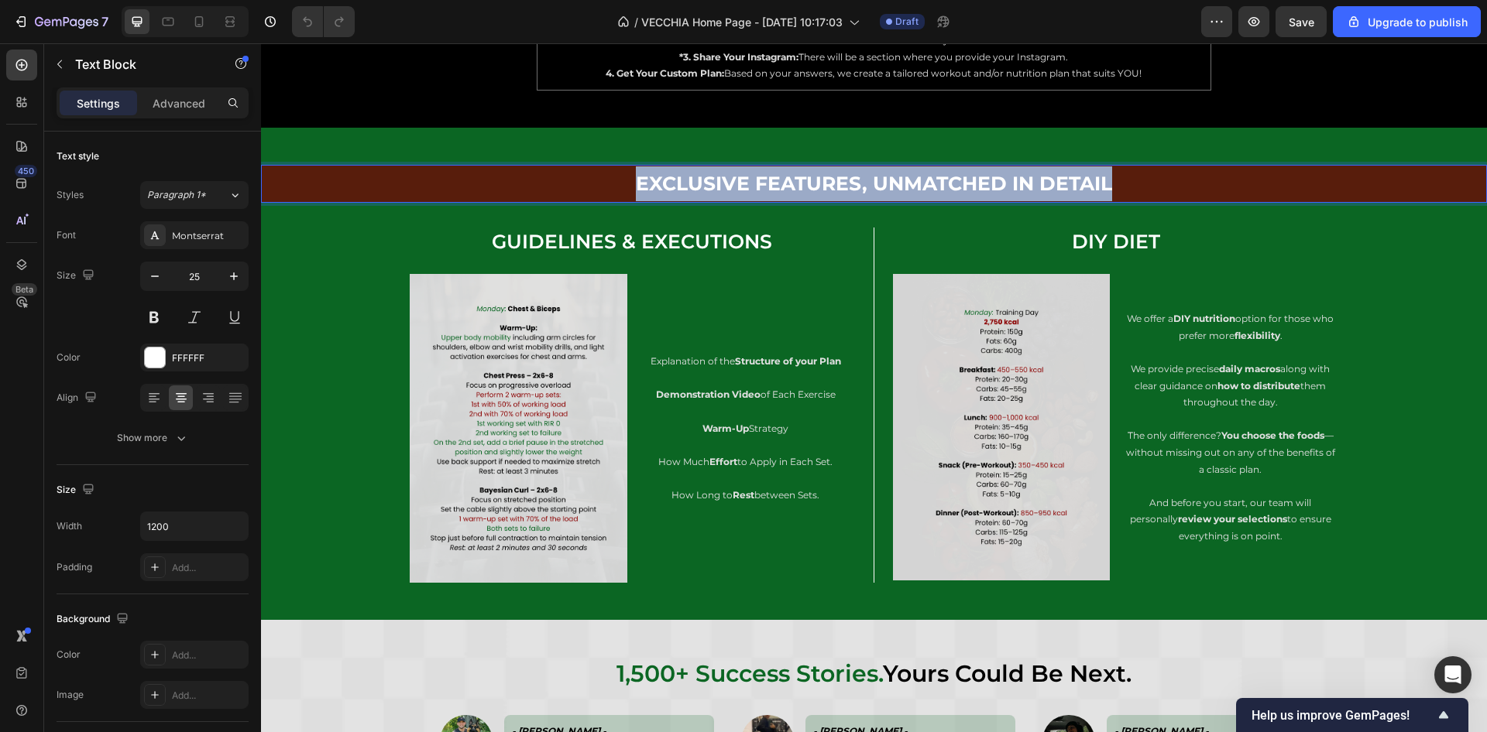
click at [873, 201] on p "Exclusive Features, Unmatched in Detail" at bounding box center [874, 183] width 926 height 35
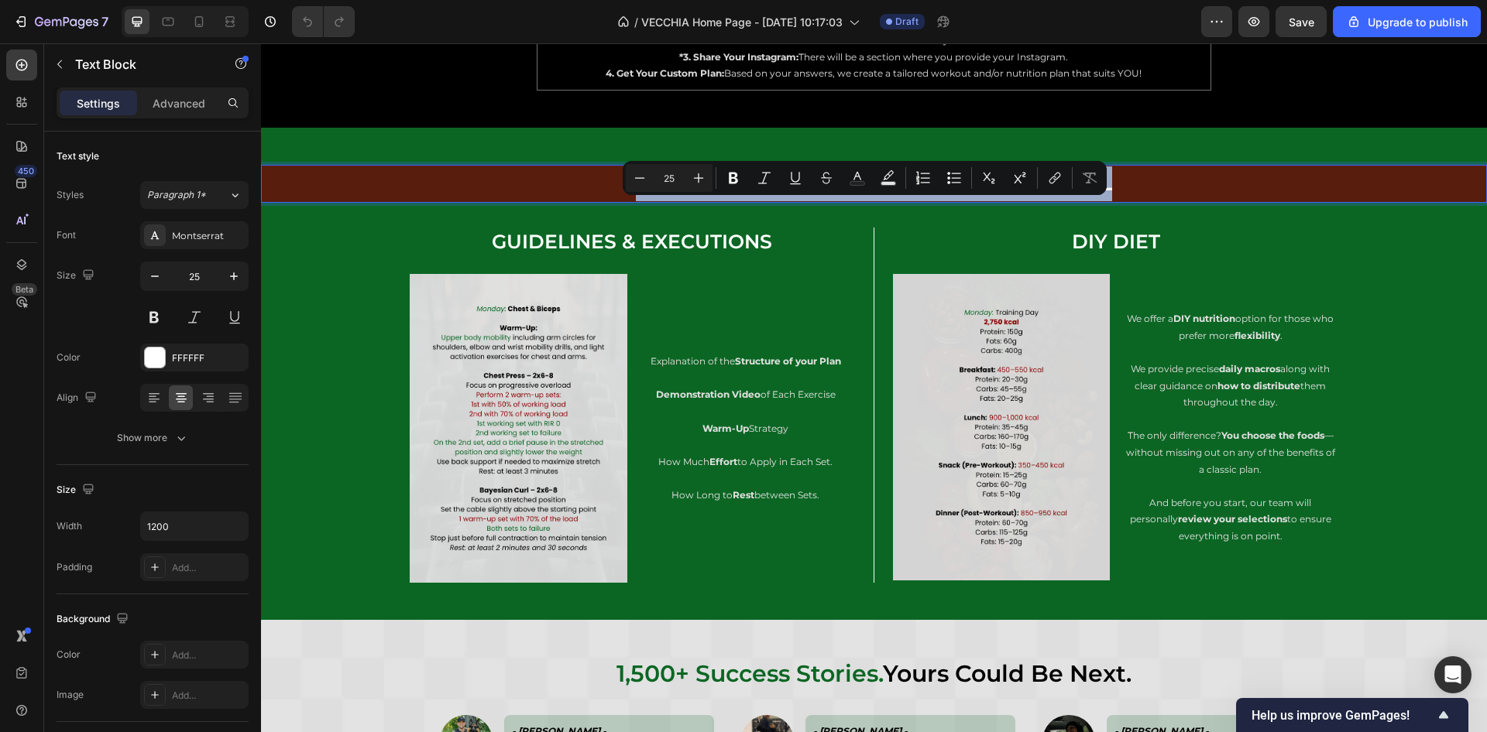
copy p "Exclusive Features, Unmatched in Detail"
click at [203, 19] on icon at bounding box center [198, 21] width 15 height 15
type input "18"
type input "95%"
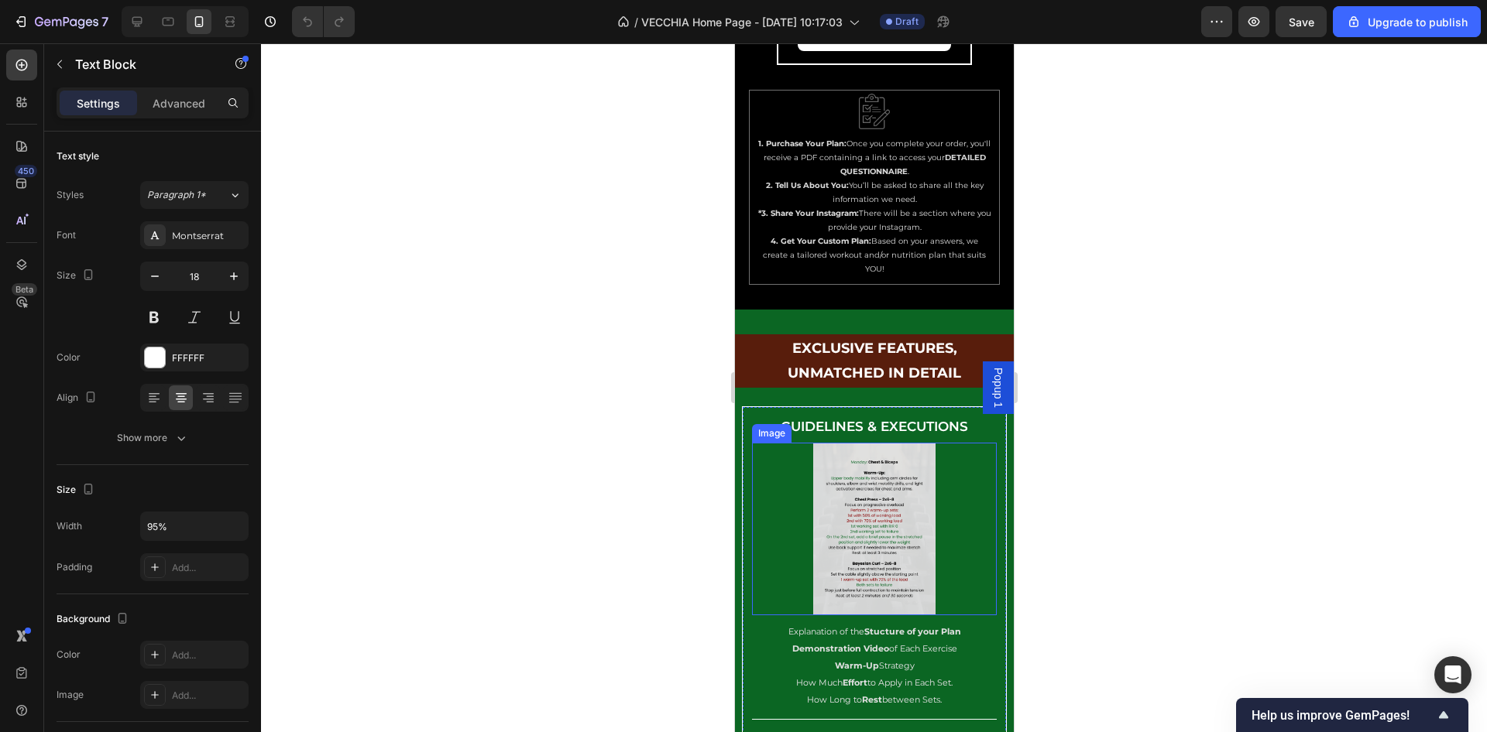
scroll to position [8091, 0]
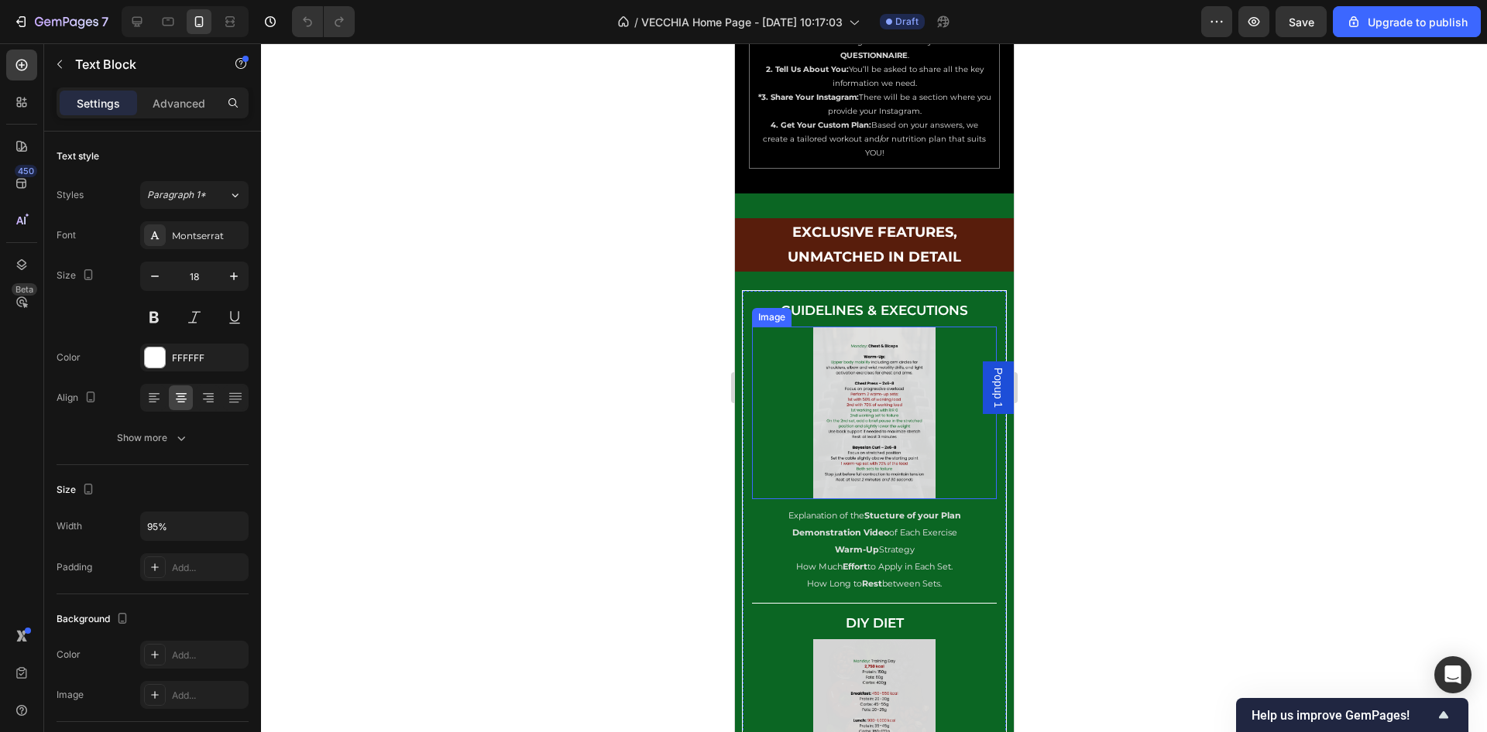
click at [857, 345] on img at bounding box center [873, 413] width 122 height 173
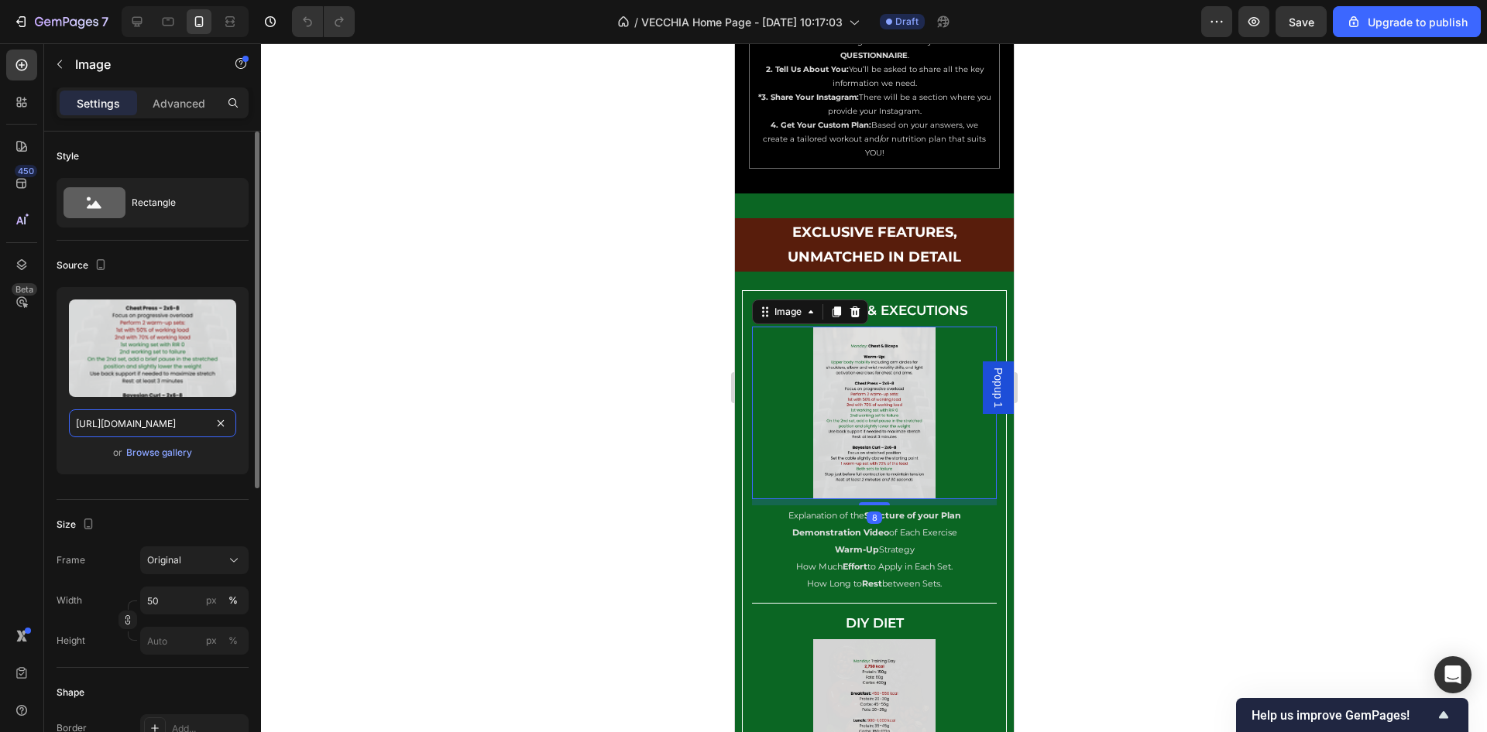
click at [149, 420] on input "[URL][DOMAIN_NAME]" at bounding box center [152, 424] width 167 height 28
paste input "EXCLUSIVE FEATURES, UNMATCHED IN DETAIL"
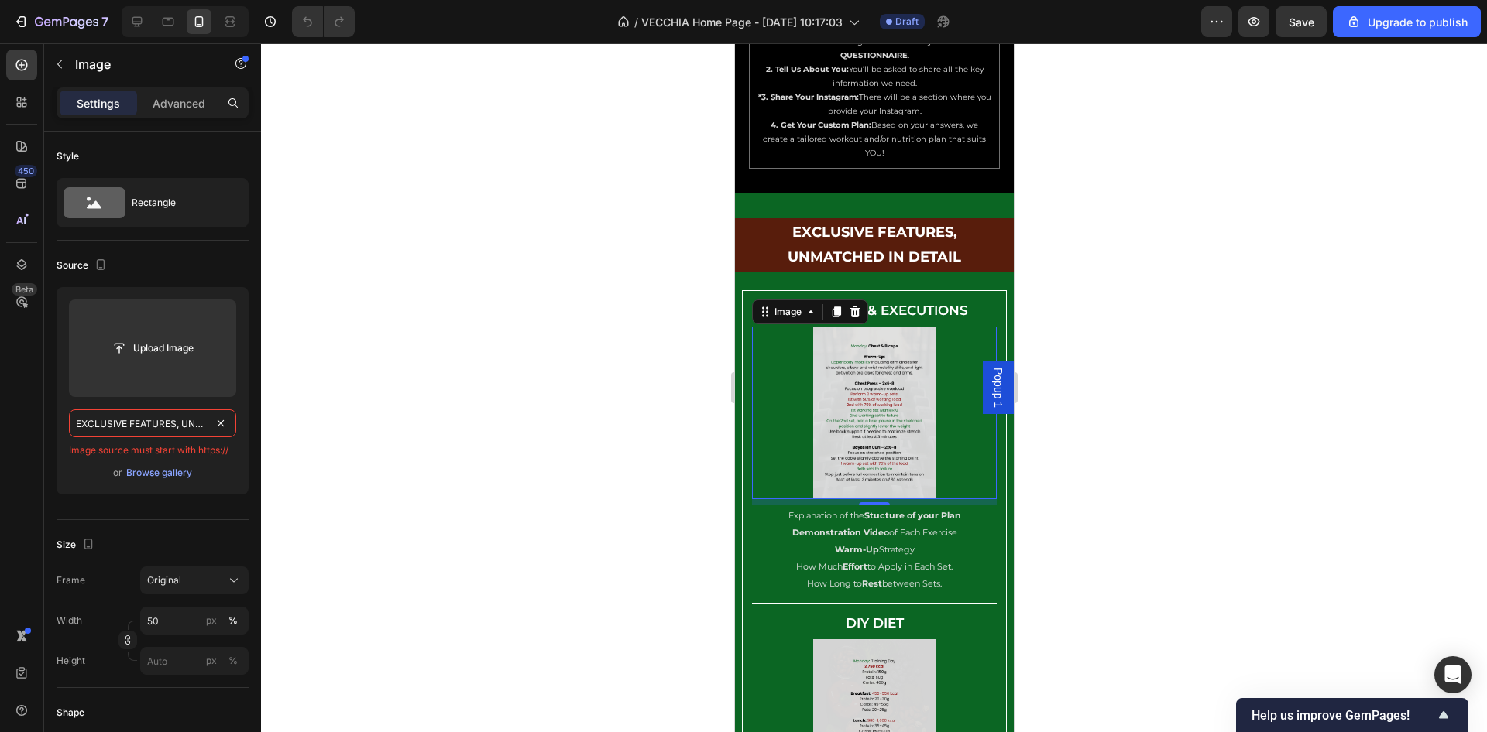
scroll to position [0, 83]
type input "EXCLUSIVE FEATURES, UNMATCHED IN DETAIL"
click at [227, 259] on div "Source" at bounding box center [153, 265] width 192 height 25
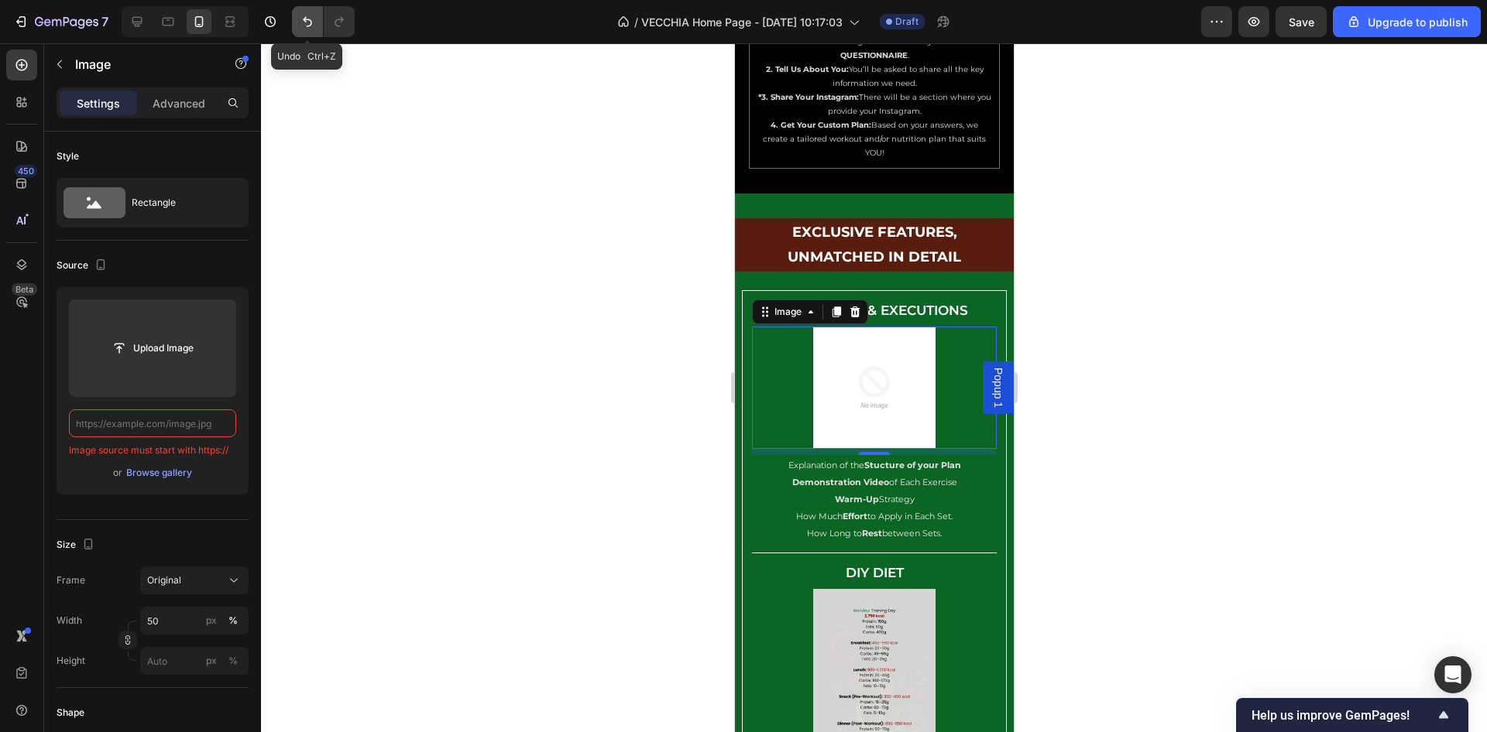
click at [294, 19] on button "Undo/Redo" at bounding box center [307, 21] width 31 height 31
type input "[URL][DOMAIN_NAME]"
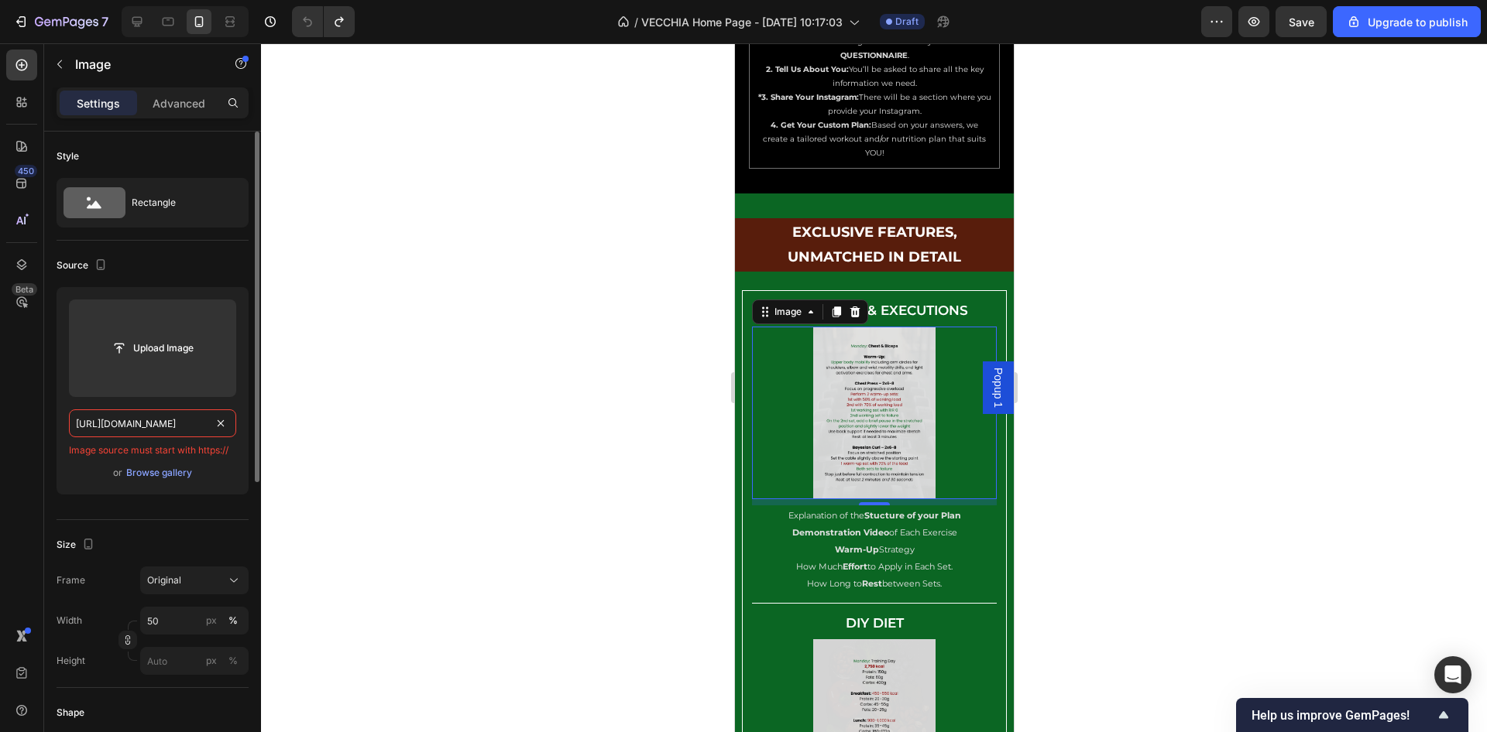
click at [170, 429] on input "[URL][DOMAIN_NAME]" at bounding box center [152, 424] width 167 height 28
click at [930, 300] on h2 "GUIDELINES & EXECUTIONS" at bounding box center [873, 310] width 245 height 20
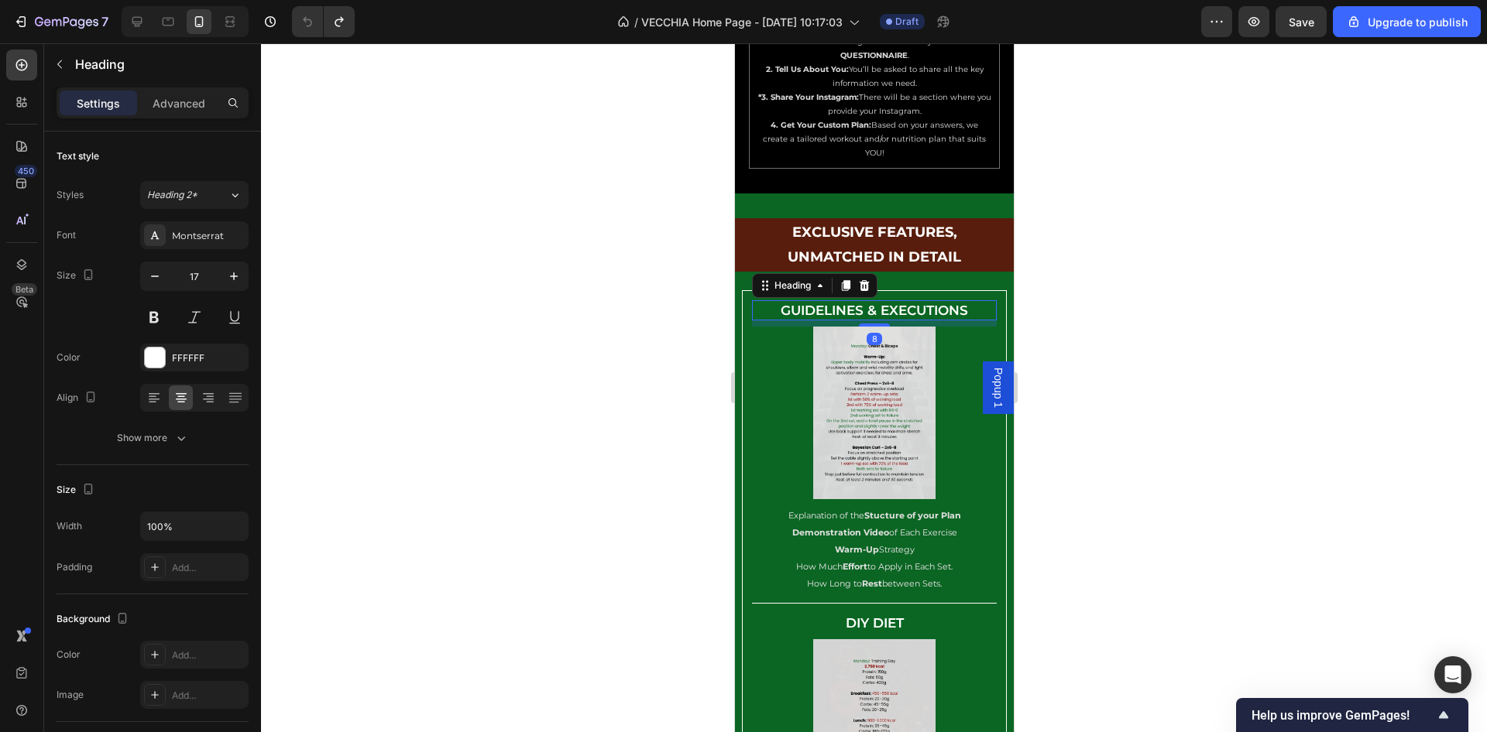
click at [930, 300] on h2 "GUIDELINES & EXECUTIONS" at bounding box center [873, 310] width 245 height 20
click at [930, 302] on p "GUIDELINES & EXECUTIONS" at bounding box center [874, 310] width 242 height 17
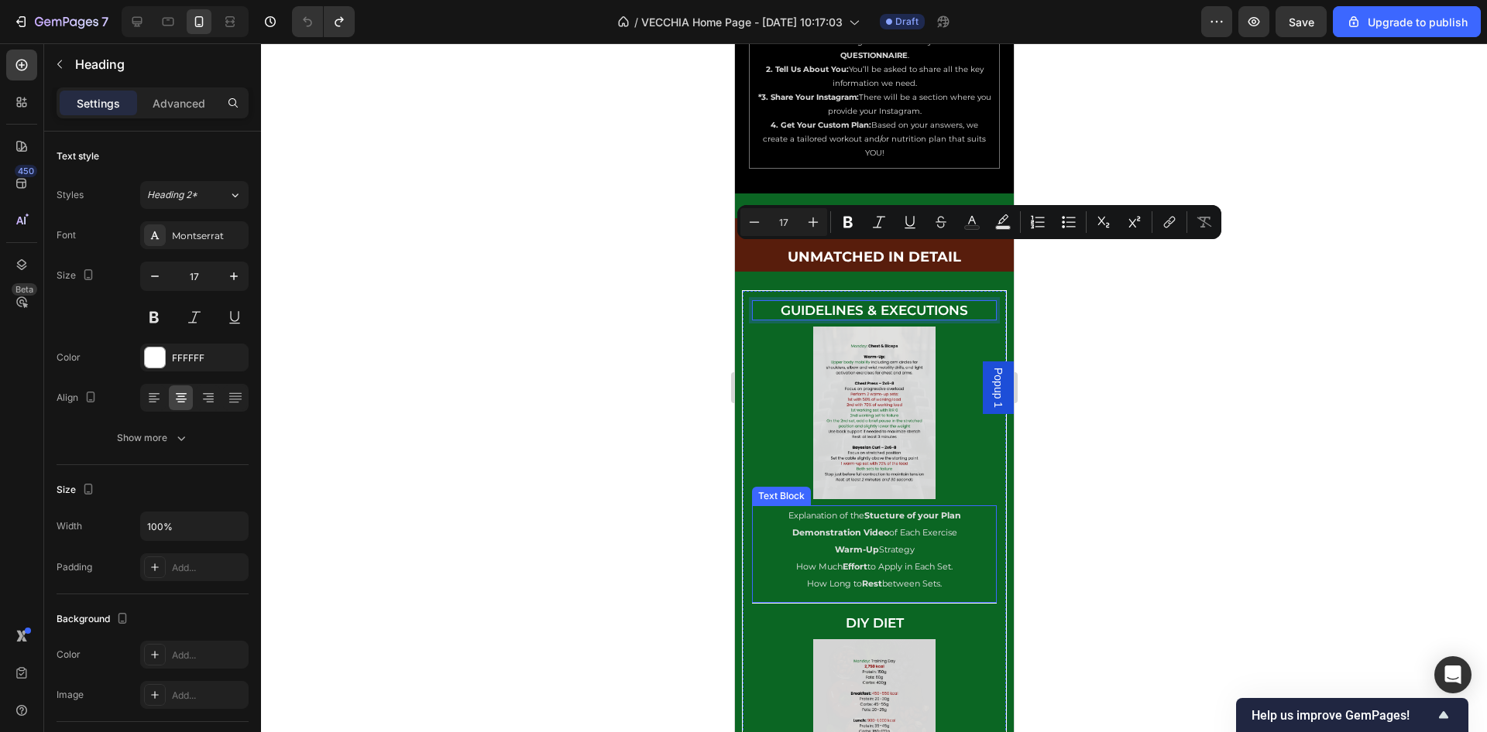
click at [872, 558] on p "How Much Effort to Apply in Each Set." at bounding box center [874, 566] width 242 height 17
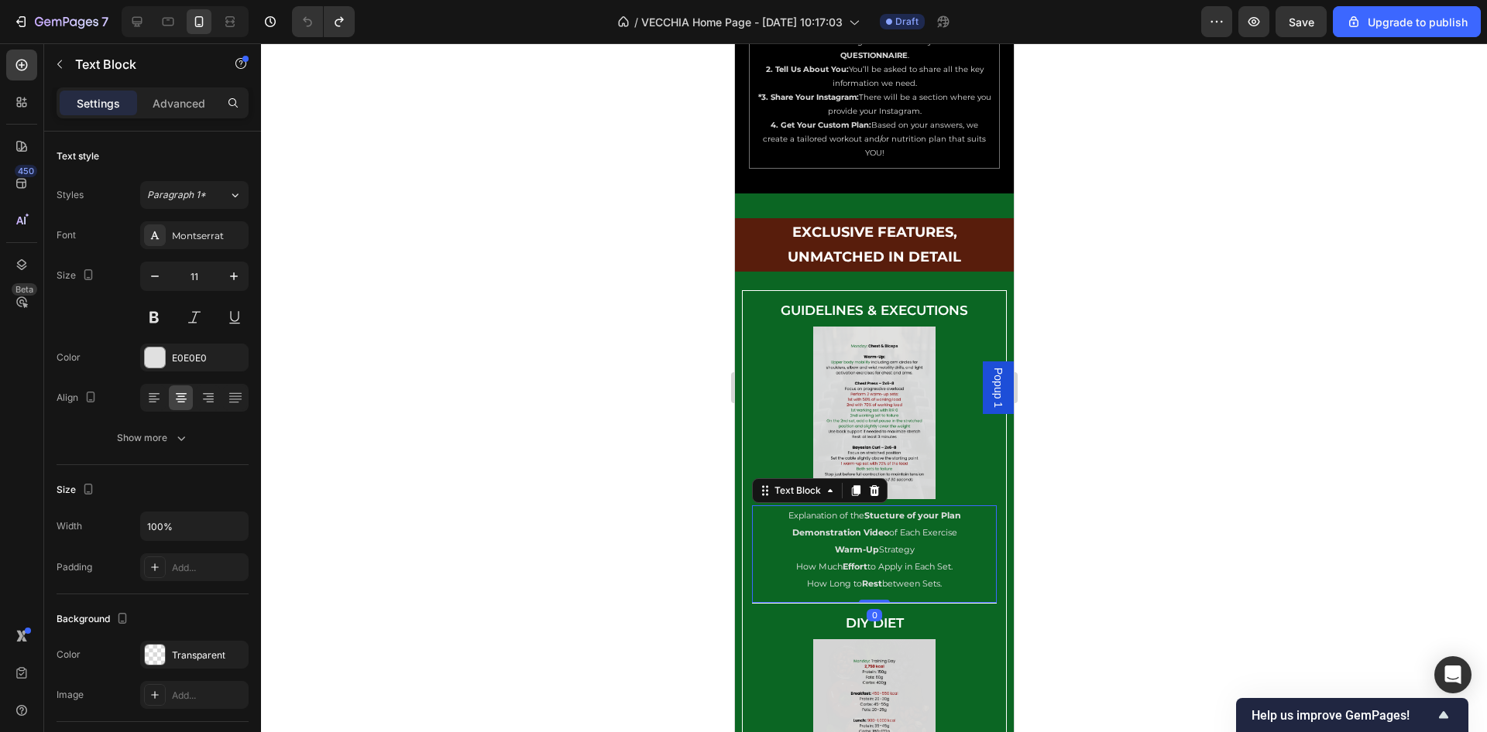
click at [948, 575] on p "How Long to Rest between Sets." at bounding box center [874, 583] width 242 height 17
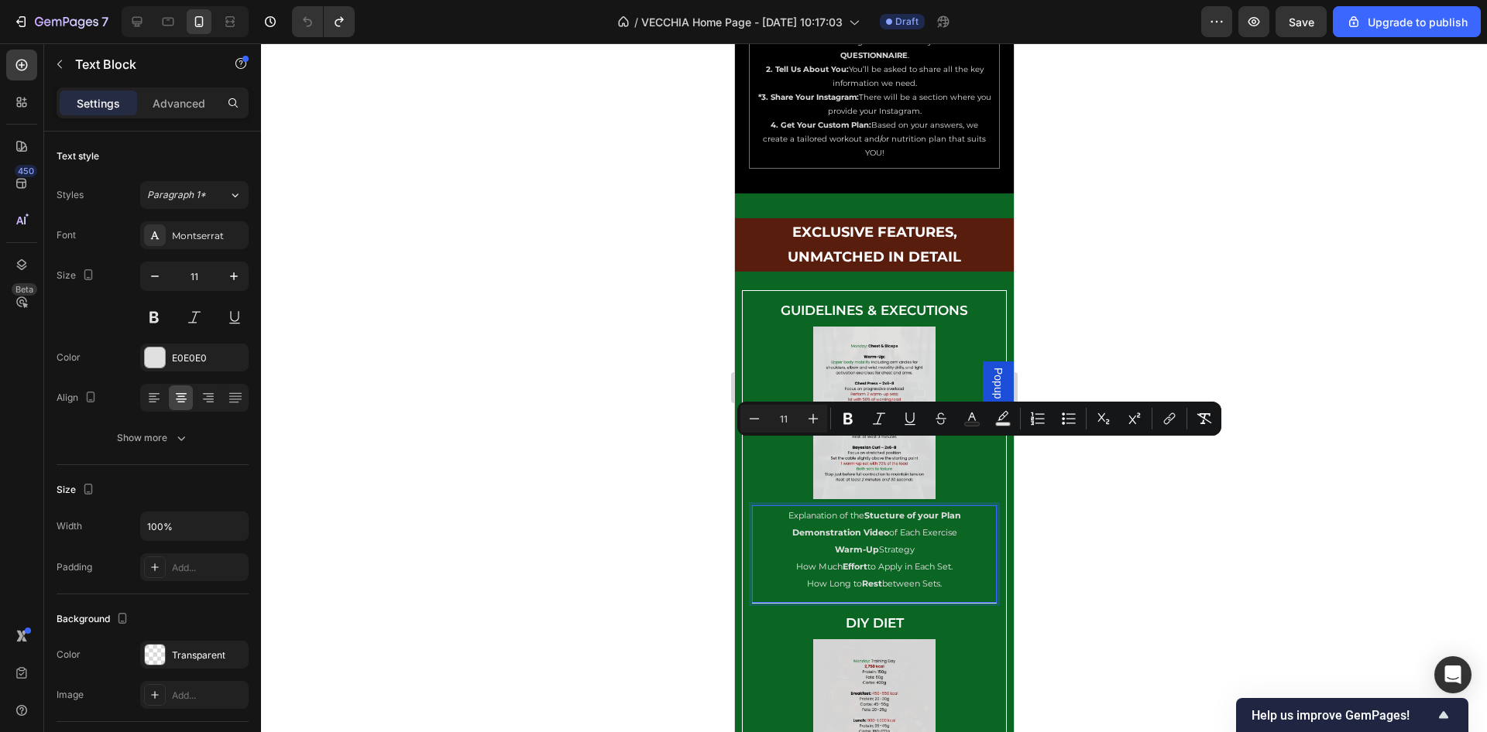
drag, startPoint x: 948, startPoint y: 520, endPoint x: 760, endPoint y: 450, distance: 200.2
click at [760, 506] on div "Explanation of the Stucture of your Plan Demonstration Video of Each Exercise W…" at bounding box center [873, 550] width 245 height 88
copy div "Explanation of the Stucture of your Plan Demonstration Video of Each Exercise W…"
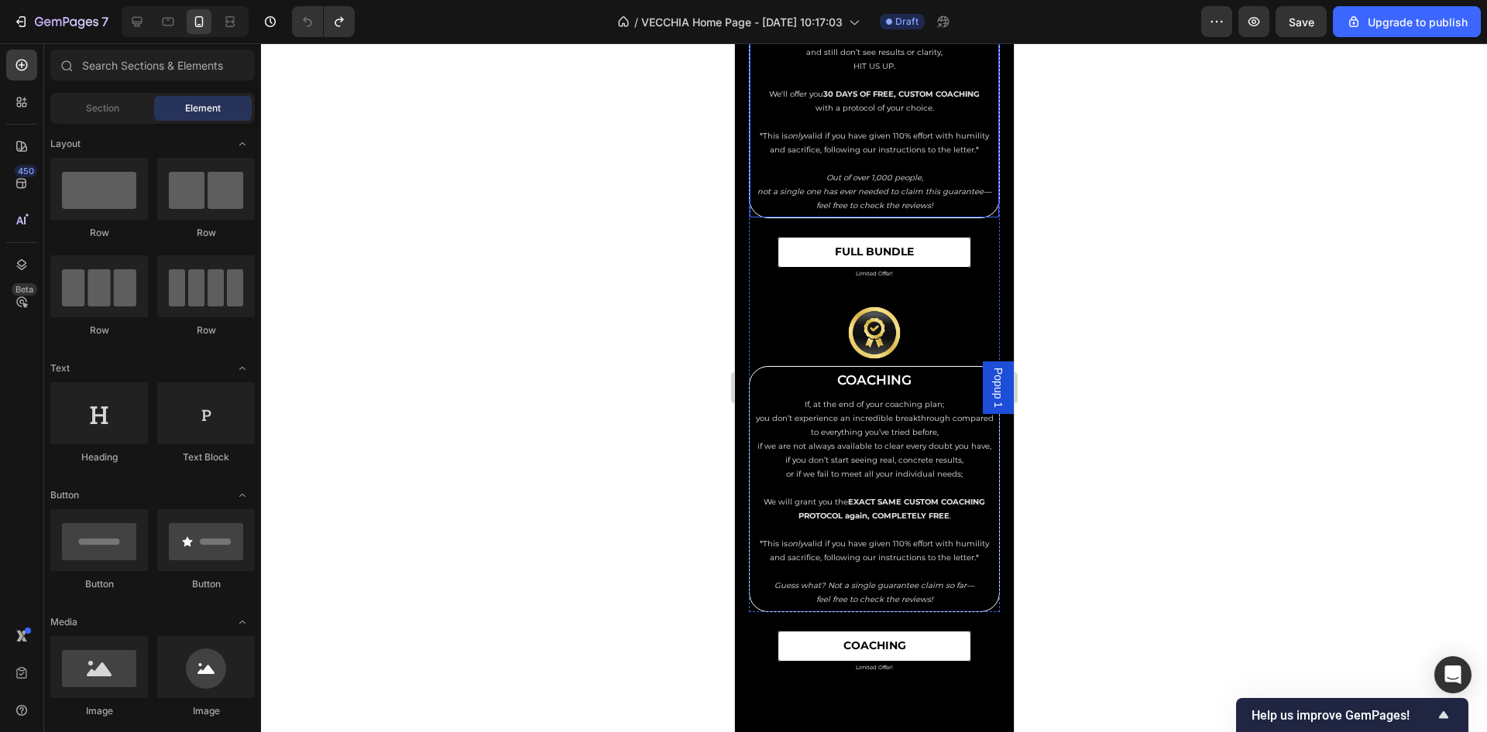
scroll to position [13789, 0]
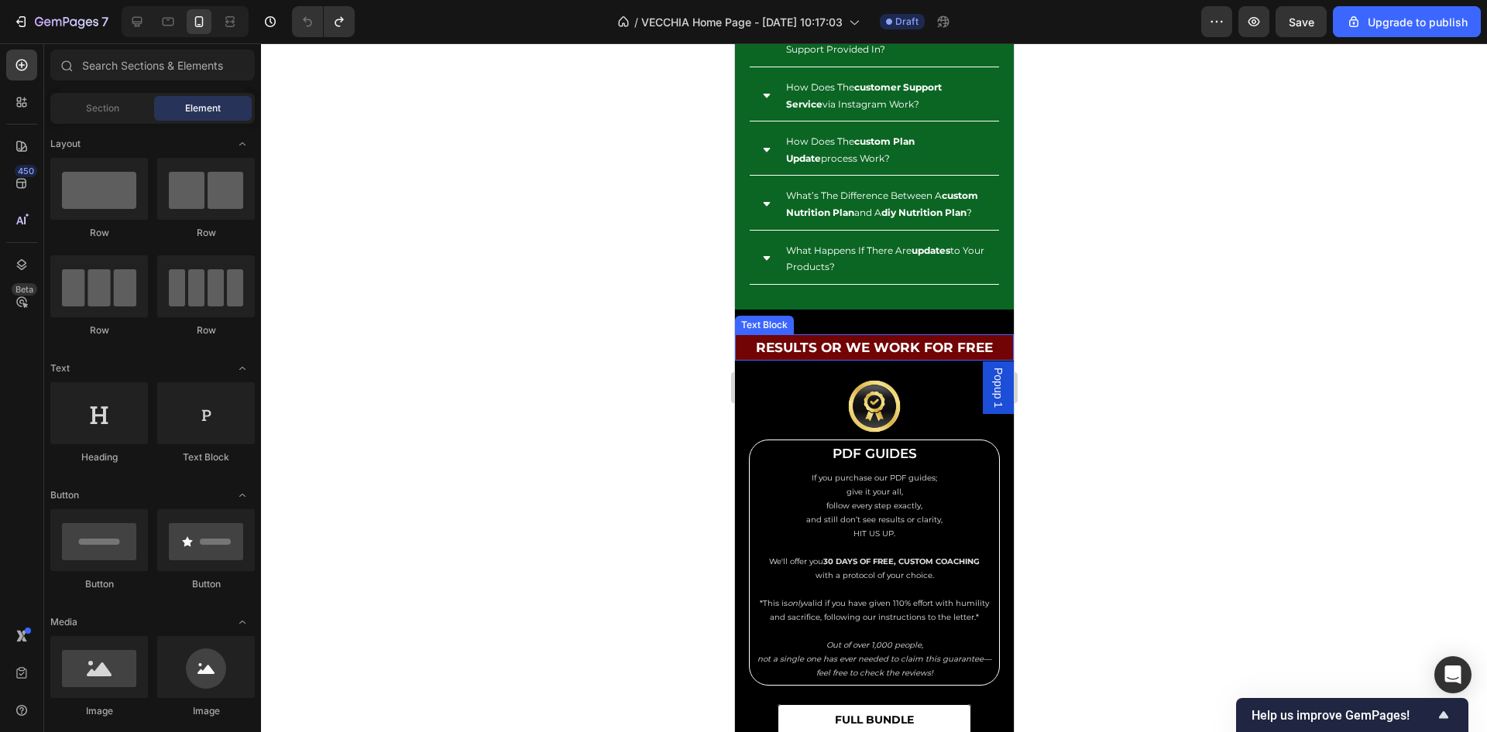
click at [854, 360] on p "Results Or We Work For Free" at bounding box center [873, 348] width 262 height 24
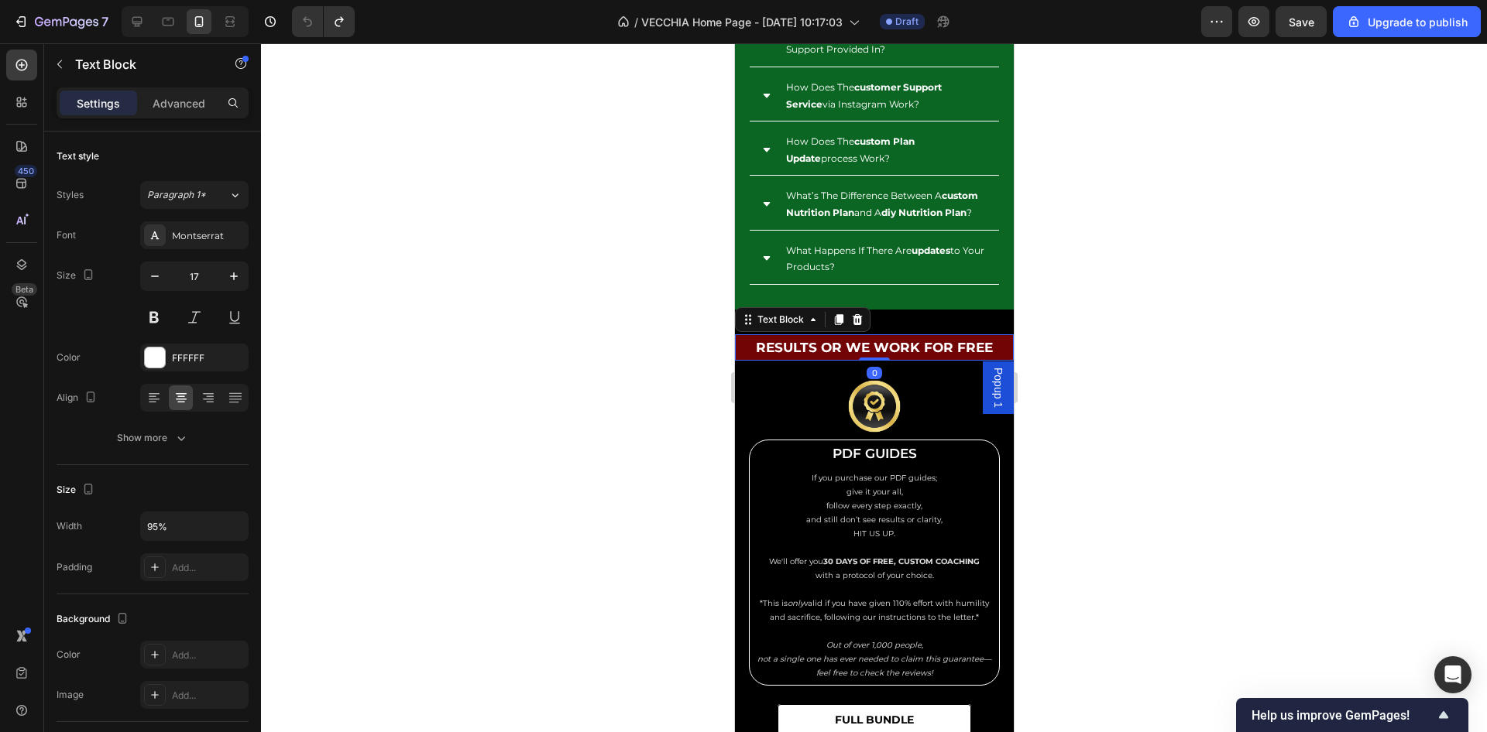
click at [854, 360] on p "Results Or We Work For Free" at bounding box center [873, 348] width 262 height 24
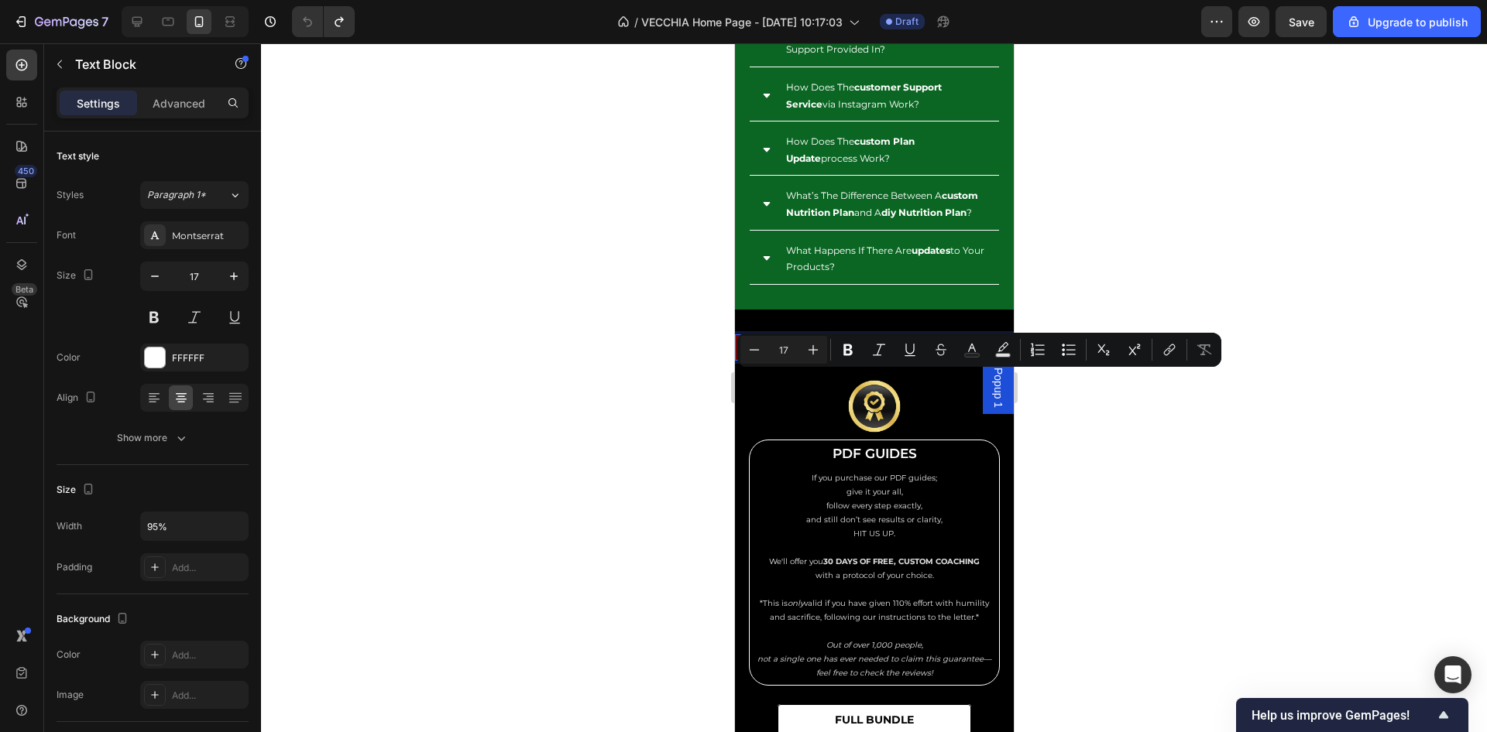
click at [854, 360] on p "Results Or We Work For Free" at bounding box center [873, 348] width 262 height 24
copy p "Results Or We Work For Free"
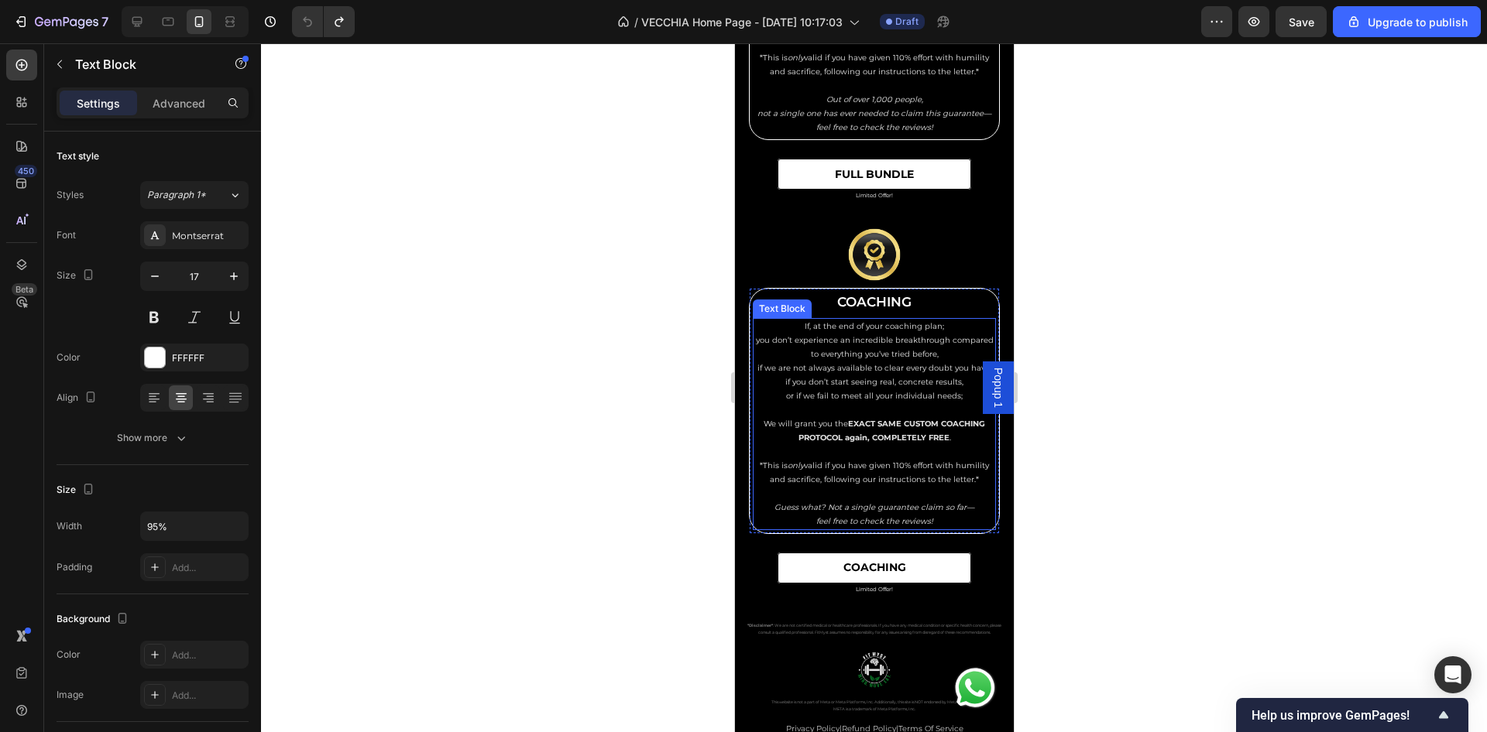
scroll to position [14486, 0]
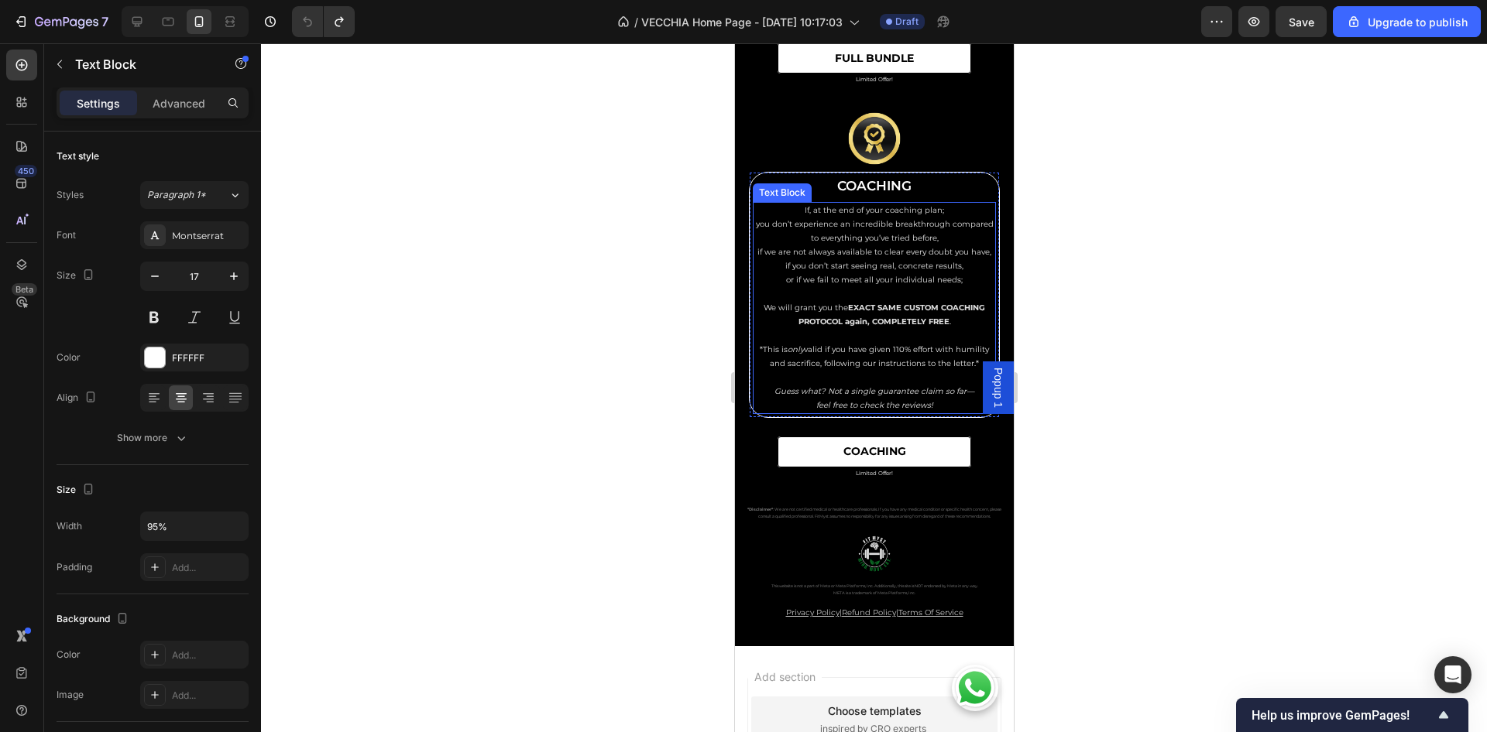
click at [866, 371] on p "*This is only valid if you have given 110% effort with humility and sacrifice, …" at bounding box center [873, 357] width 240 height 28
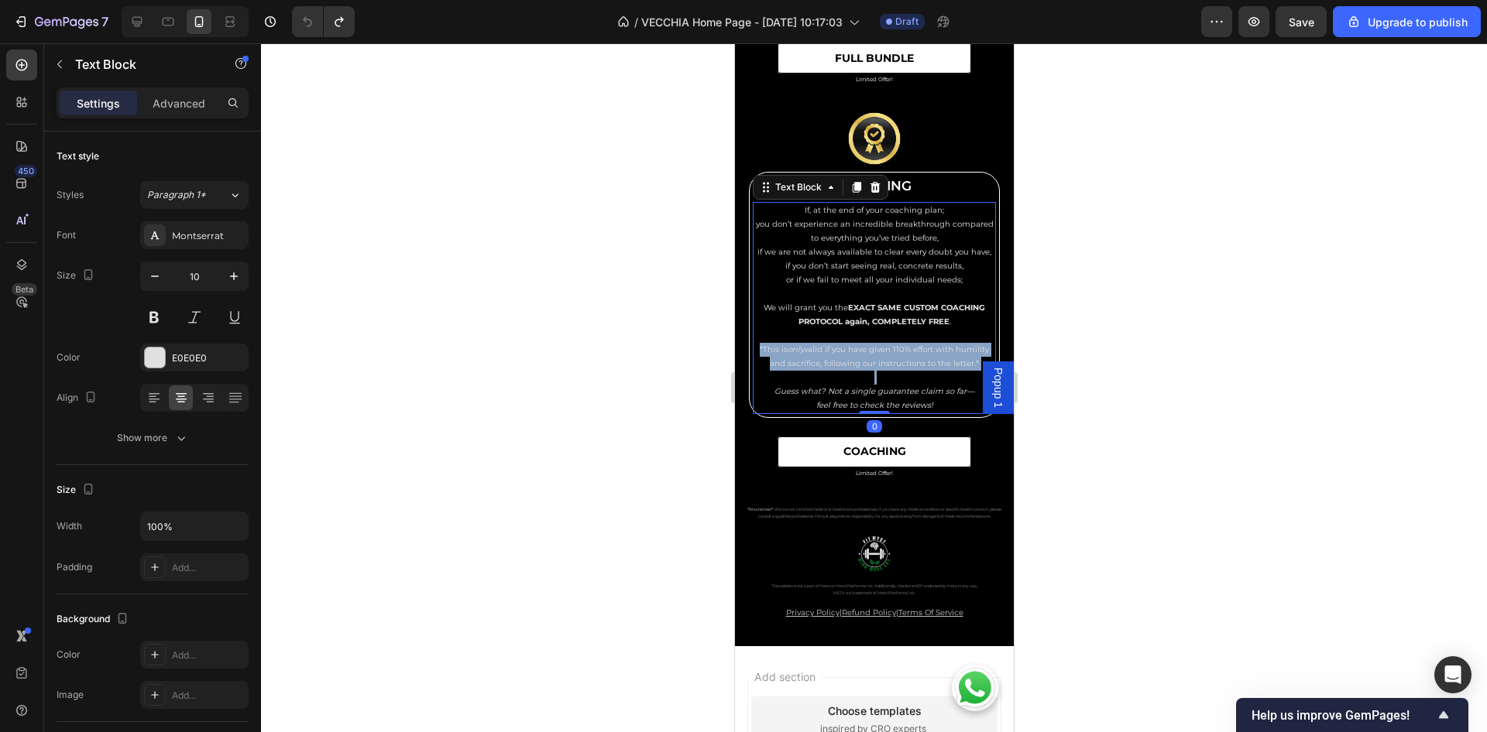
click at [866, 371] on p "*This is only valid if you have given 110% effort with humility and sacrifice, …" at bounding box center [873, 357] width 240 height 28
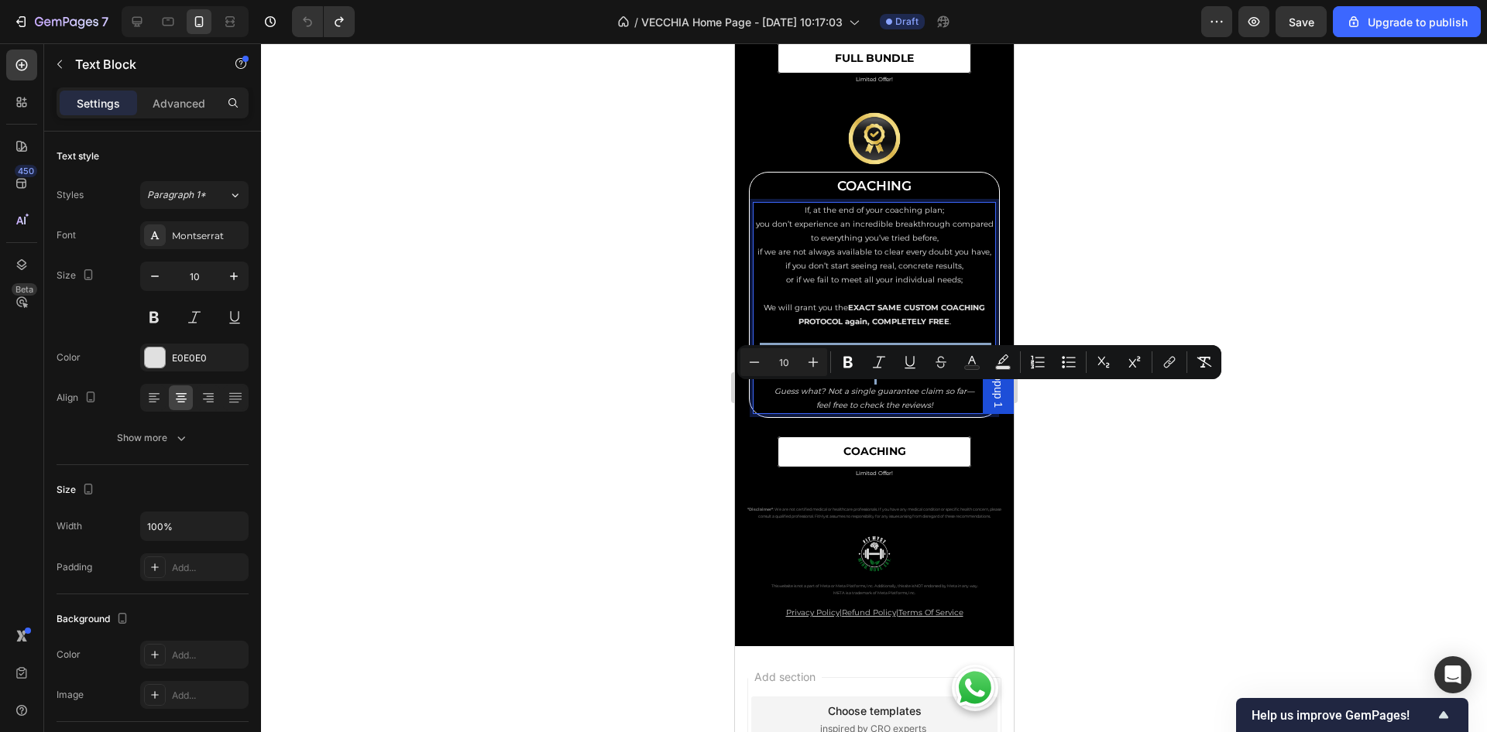
click at [866, 371] on p "*This is only valid if you have given 110% effort with humility and sacrifice, …" at bounding box center [873, 357] width 240 height 28
click at [943, 413] on p "feel free to check the reviews!" at bounding box center [873, 406] width 240 height 14
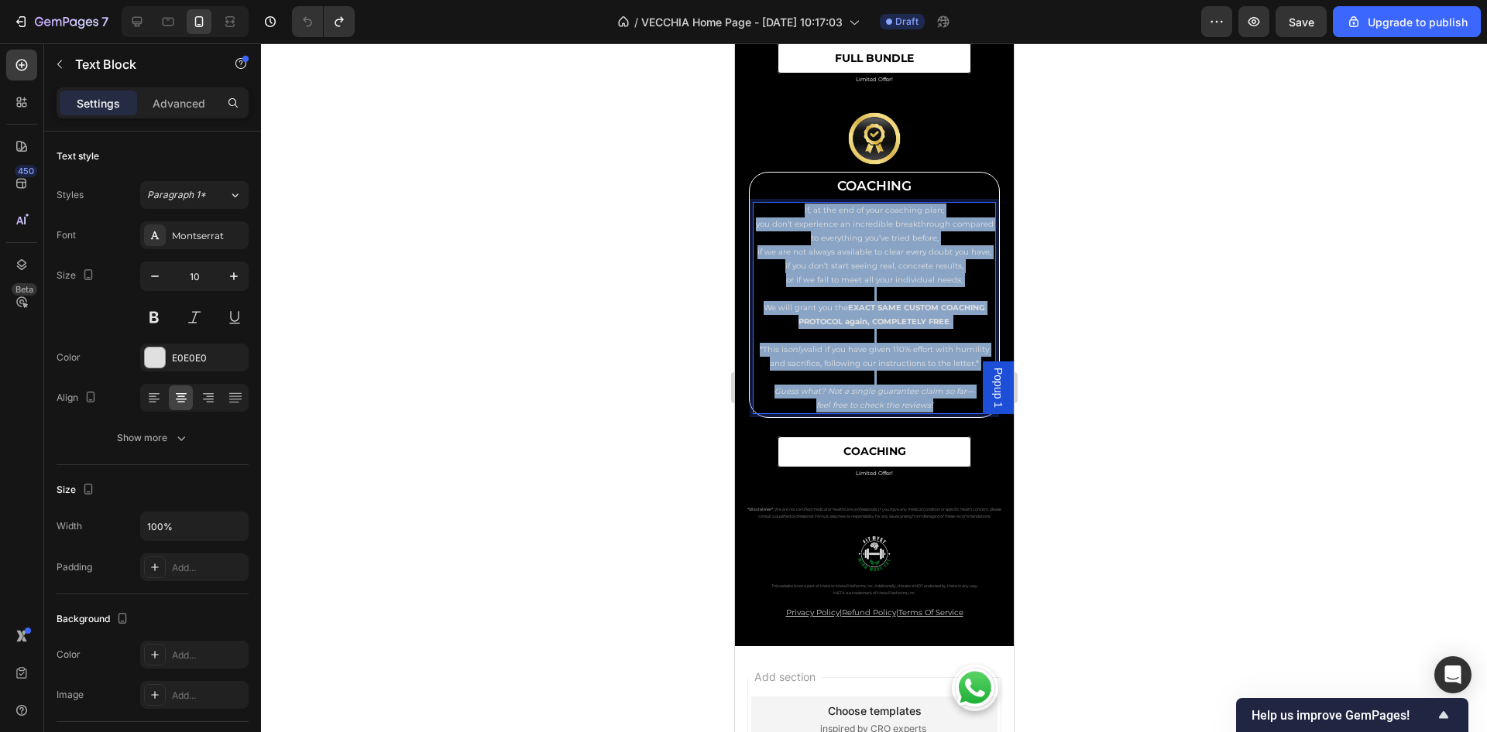
drag, startPoint x: 938, startPoint y: 460, endPoint x: 770, endPoint y: 235, distance: 280.9
click at [770, 235] on div "If, at the end of your coaching plan; you don’t experience an incredible breakt…" at bounding box center [873, 308] width 243 height 212
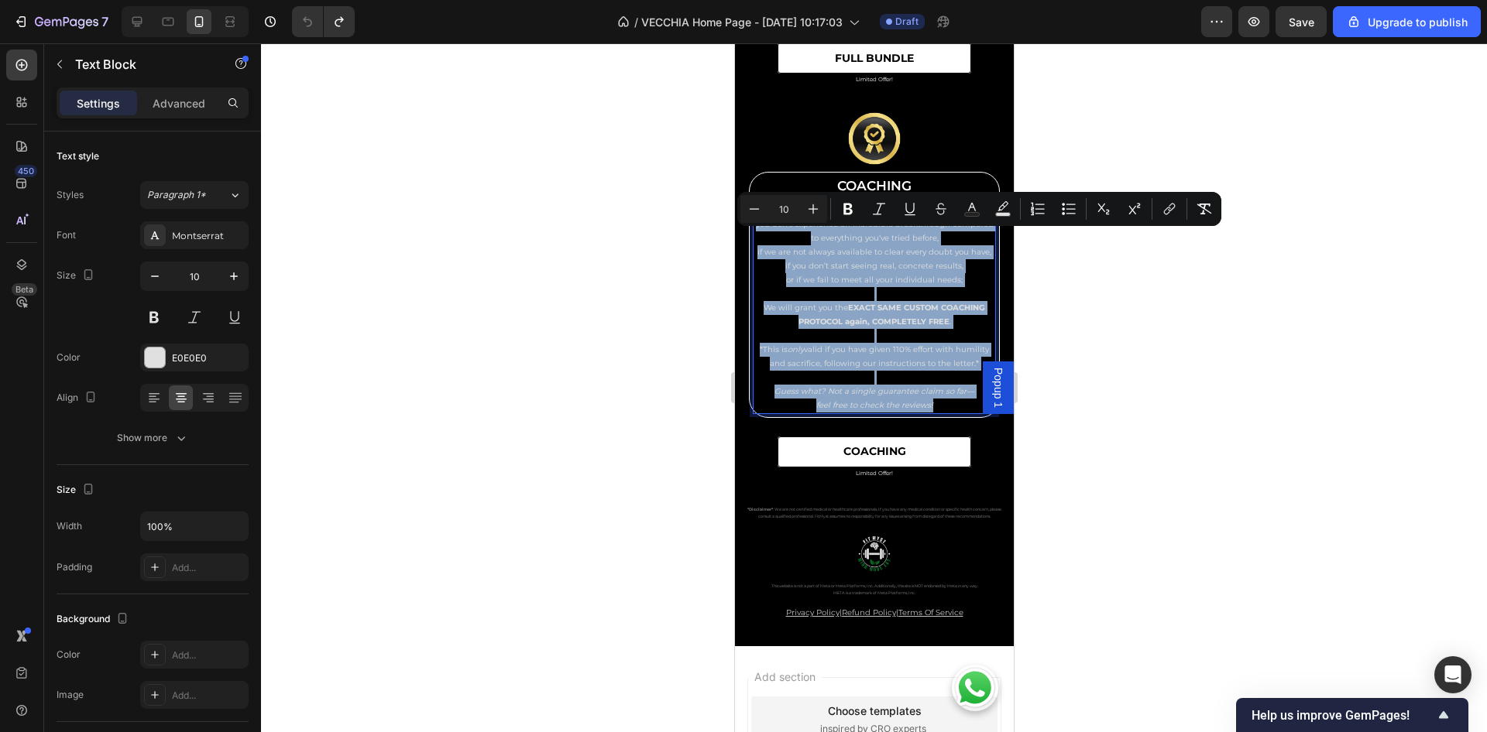
copy div "If, at the end of your coaching plan; you don’t experience an incredible breakt…"
click at [859, 287] on p "you don’t experience an incredible breakthrough compared to everything you’ve t…" at bounding box center [873, 253] width 240 height 70
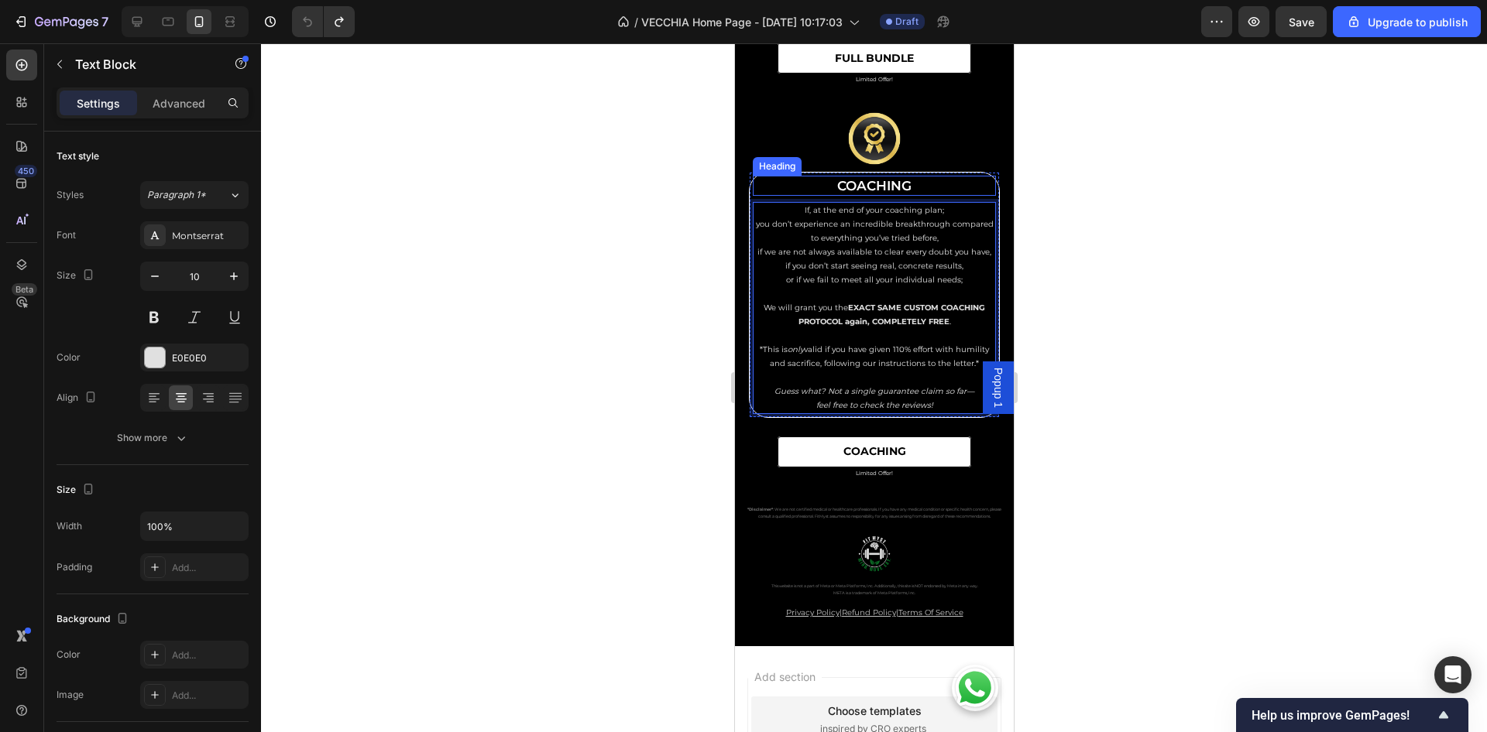
click at [886, 196] on h2 "COACHING" at bounding box center [873, 186] width 77 height 20
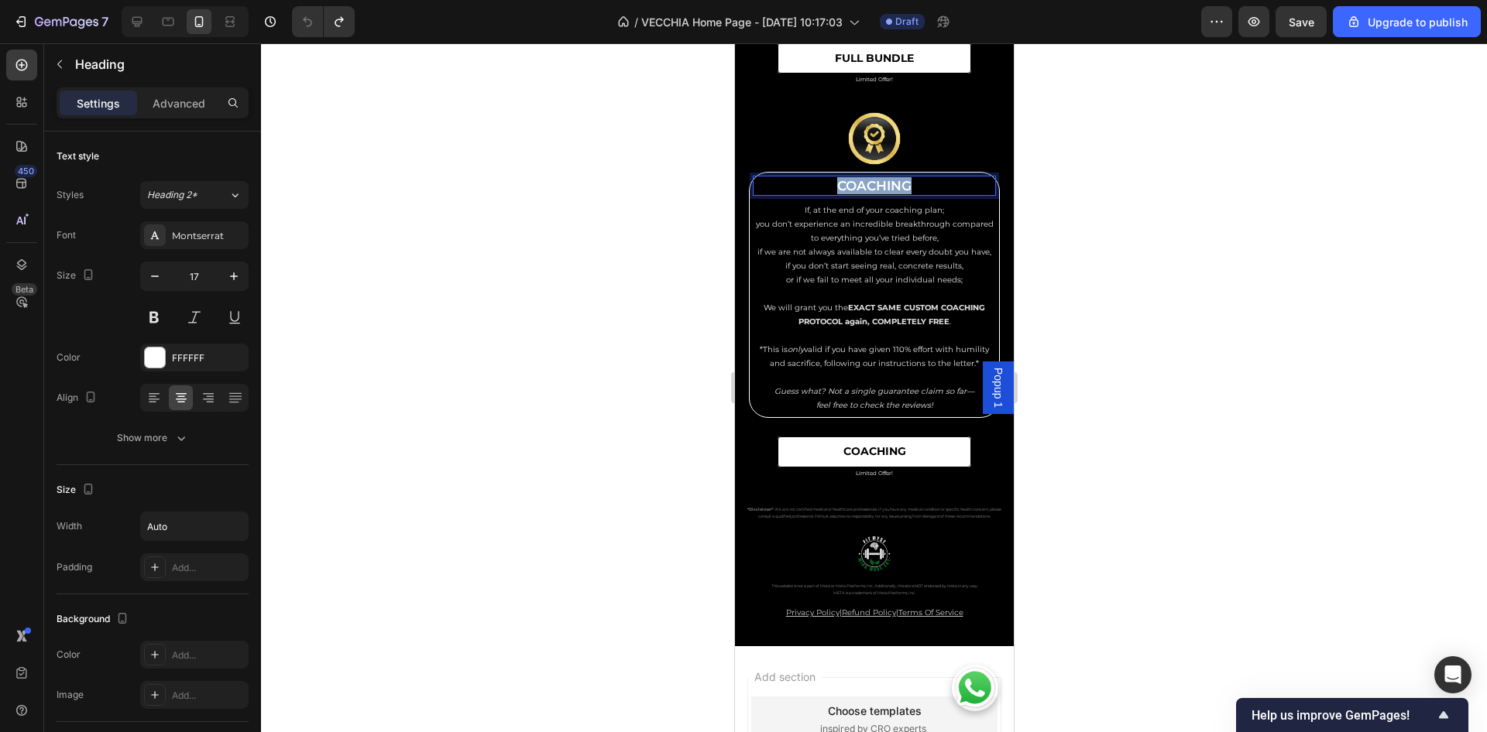
click at [886, 194] on p "COACHING" at bounding box center [873, 185] width 74 height 17
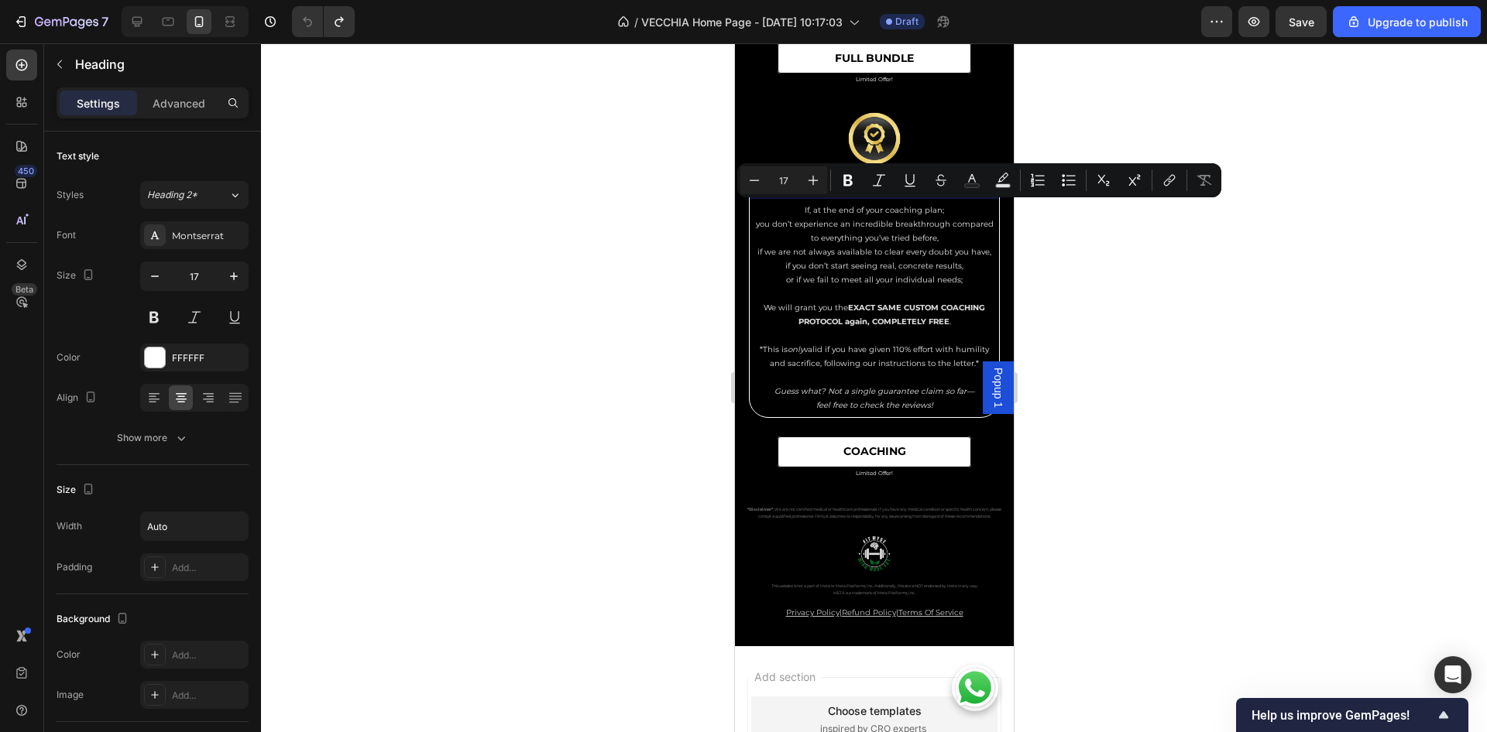
copy p "COACHING"
